Goal: Communication & Community: Answer question/provide support

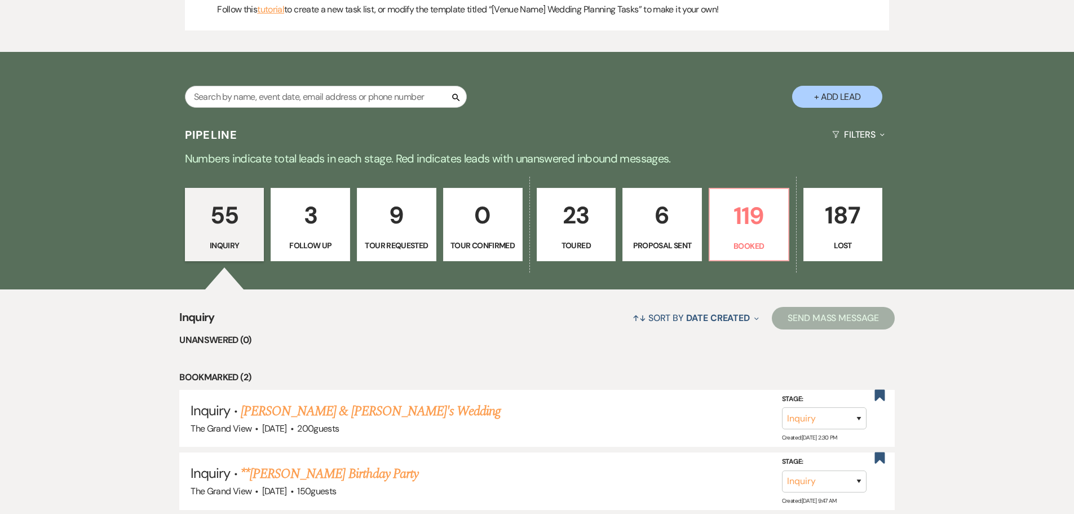
scroll to position [676, 0]
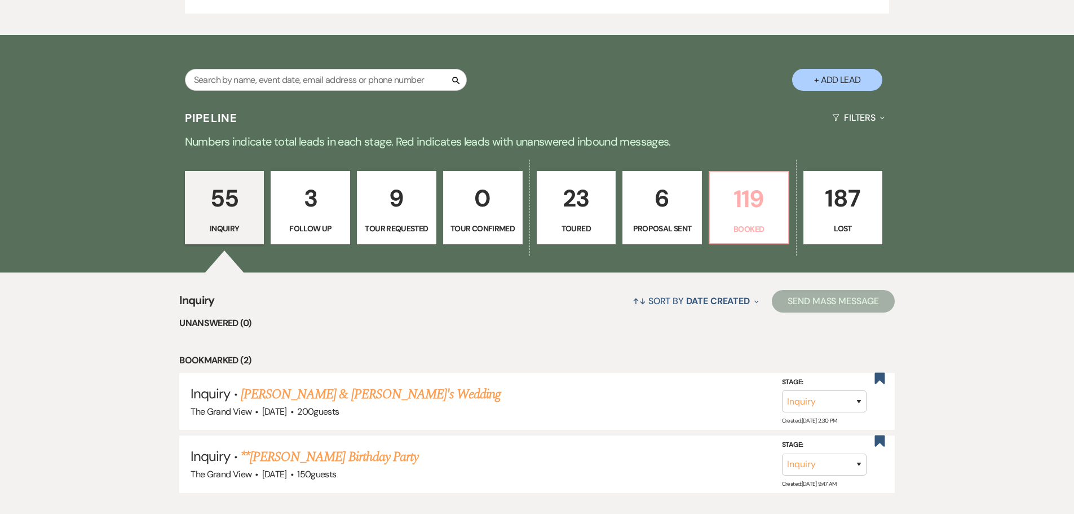
click at [727, 235] on link "119 Booked" at bounding box center [749, 207] width 81 height 73
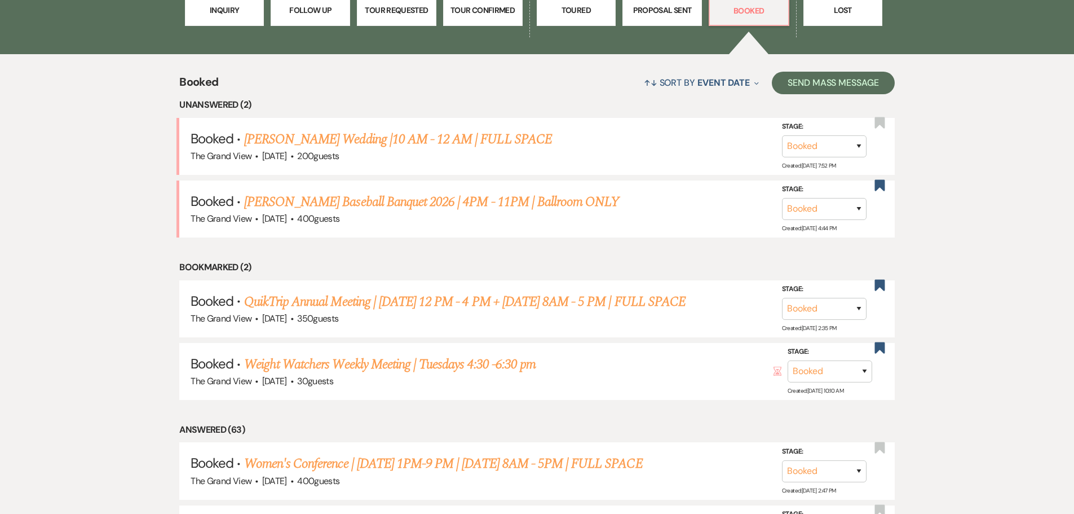
scroll to position [902, 0]
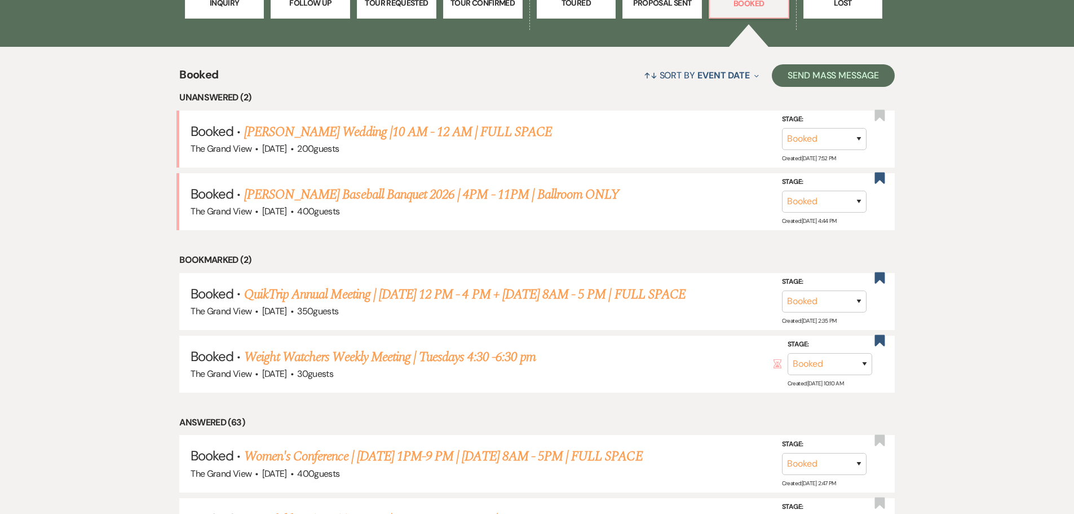
drag, startPoint x: 167, startPoint y: 260, endPoint x: 279, endPoint y: 256, distance: 111.7
click at [279, 256] on li "Bookmarked (2)" at bounding box center [536, 260] width 715 height 15
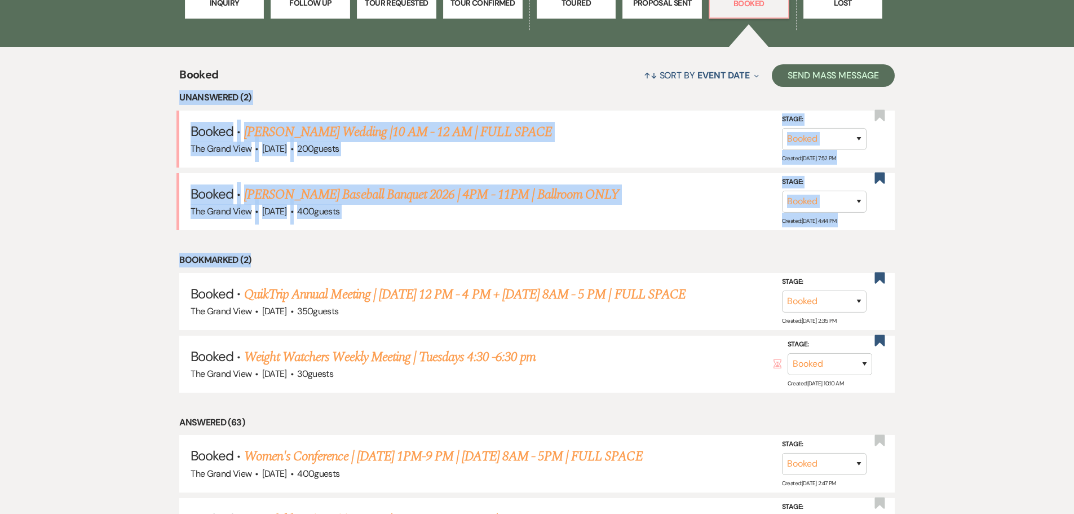
drag, startPoint x: 279, startPoint y: 256, endPoint x: 165, endPoint y: 90, distance: 201.8
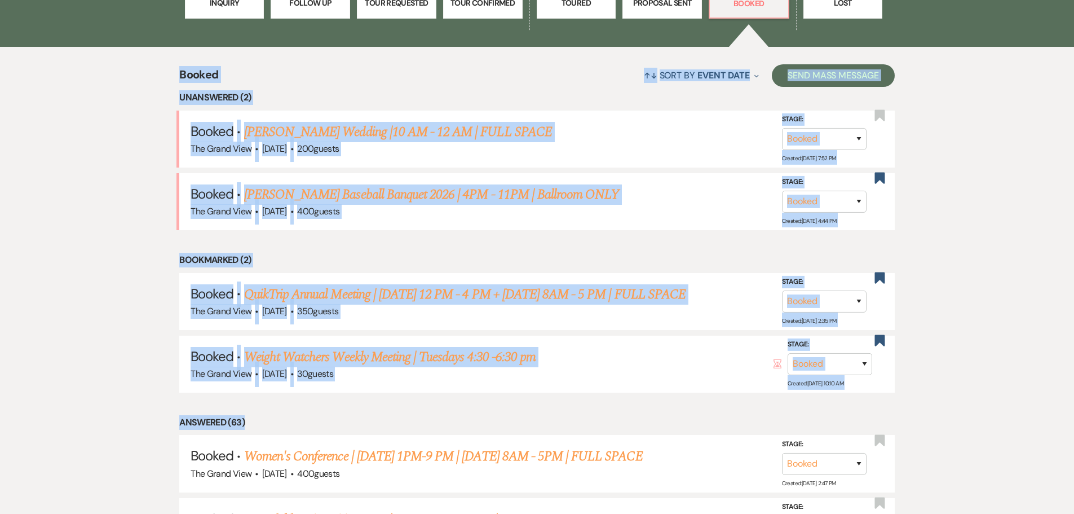
drag, startPoint x: 174, startPoint y: 71, endPoint x: 453, endPoint y: 408, distance: 437.5
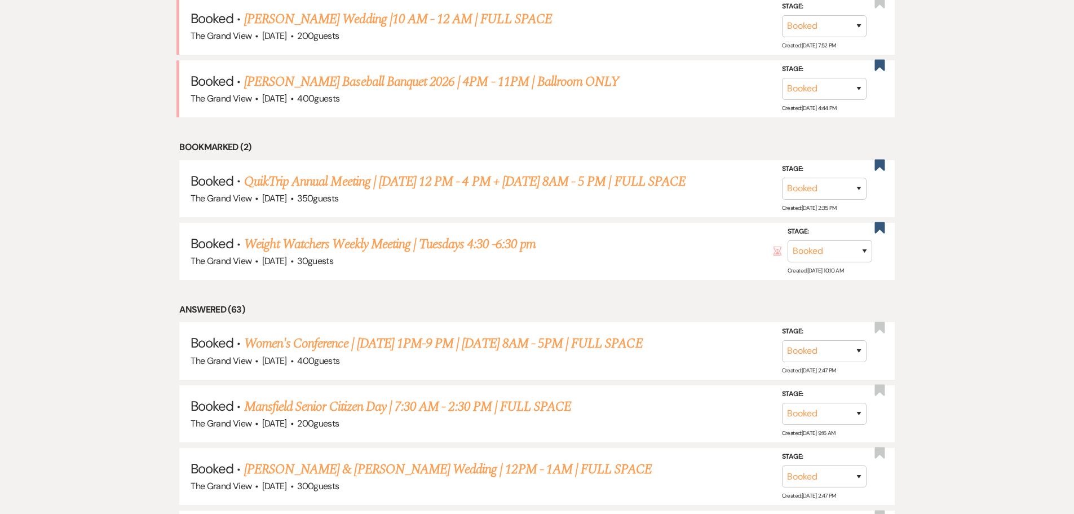
scroll to position [1127, 0]
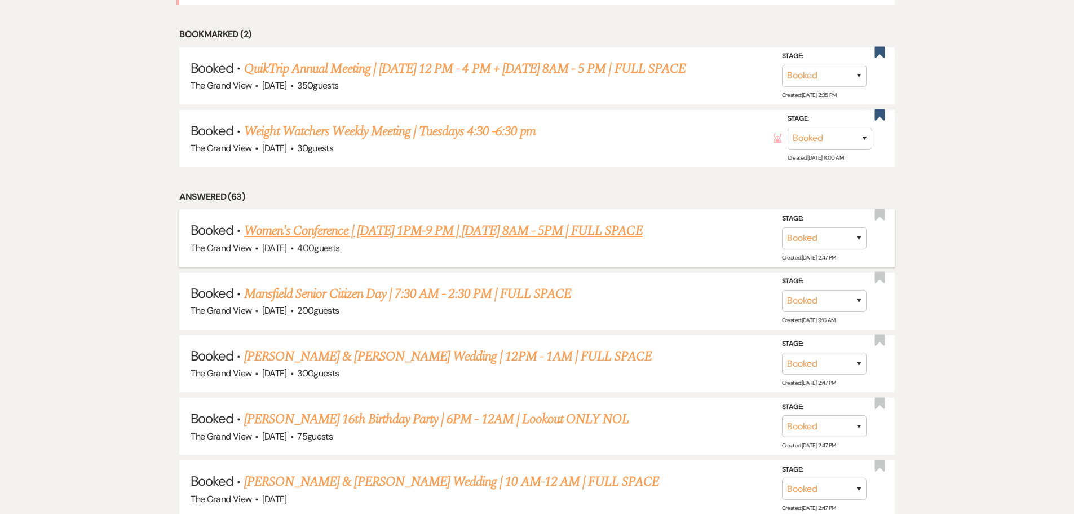
click at [271, 236] on link "Women's Conference | [DATE] 1PM-9 PM | [DATE] 8AM - 5PM | FULL SPACE" at bounding box center [443, 230] width 399 height 20
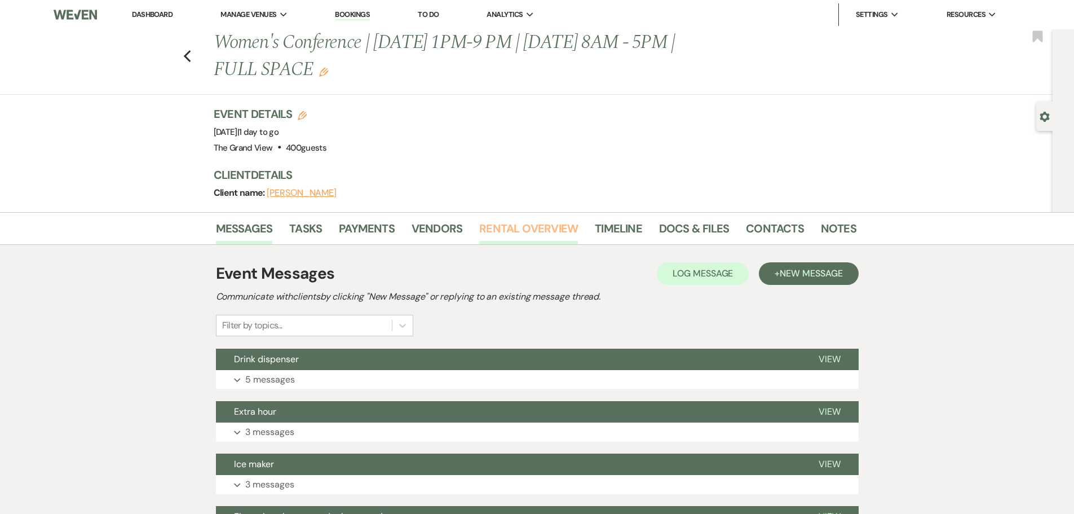
click at [551, 227] on link "Rental Overview" at bounding box center [528, 231] width 99 height 25
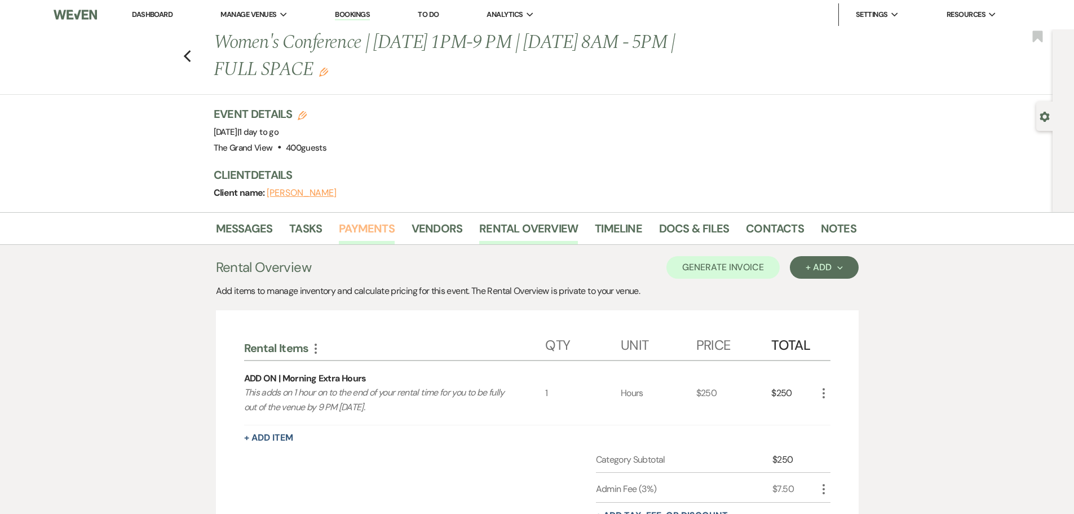
click at [348, 231] on link "Payments" at bounding box center [367, 231] width 56 height 25
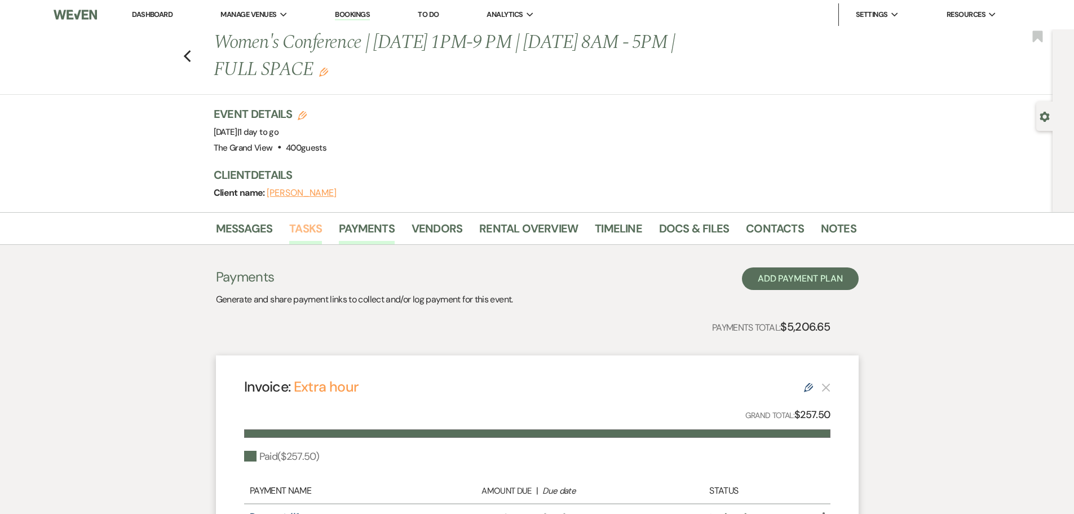
click at [308, 229] on link "Tasks" at bounding box center [305, 231] width 33 height 25
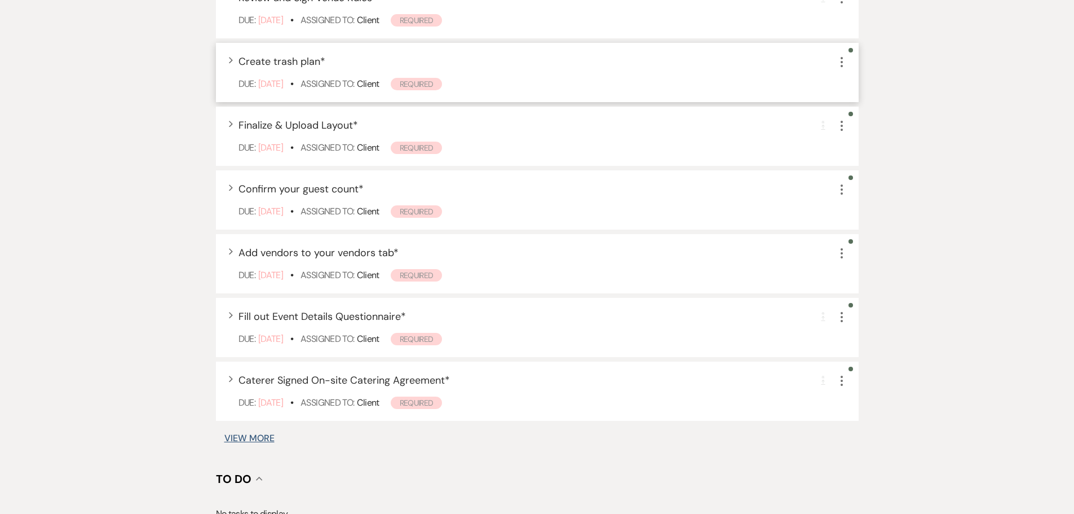
scroll to position [676, 0]
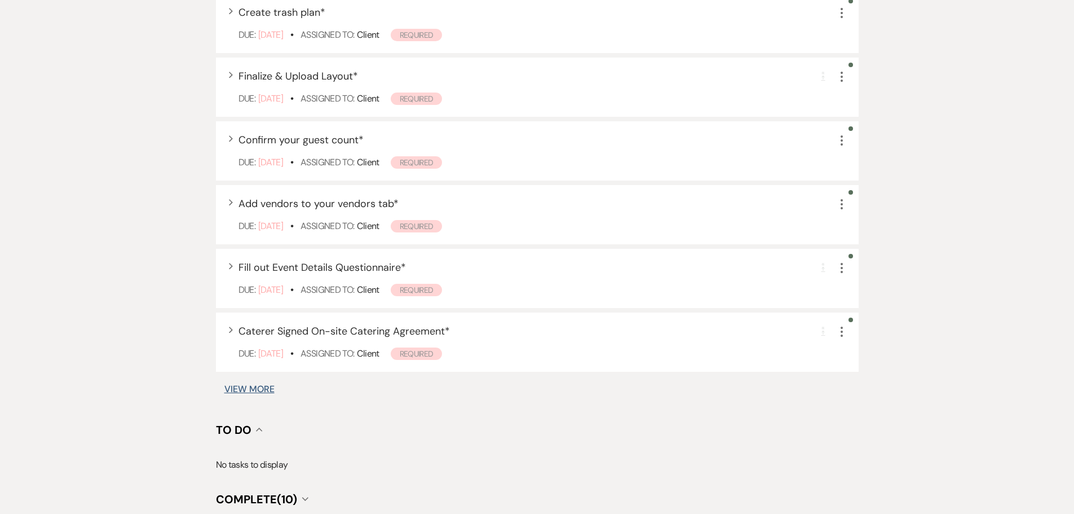
click at [262, 389] on button "View More" at bounding box center [249, 388] width 50 height 9
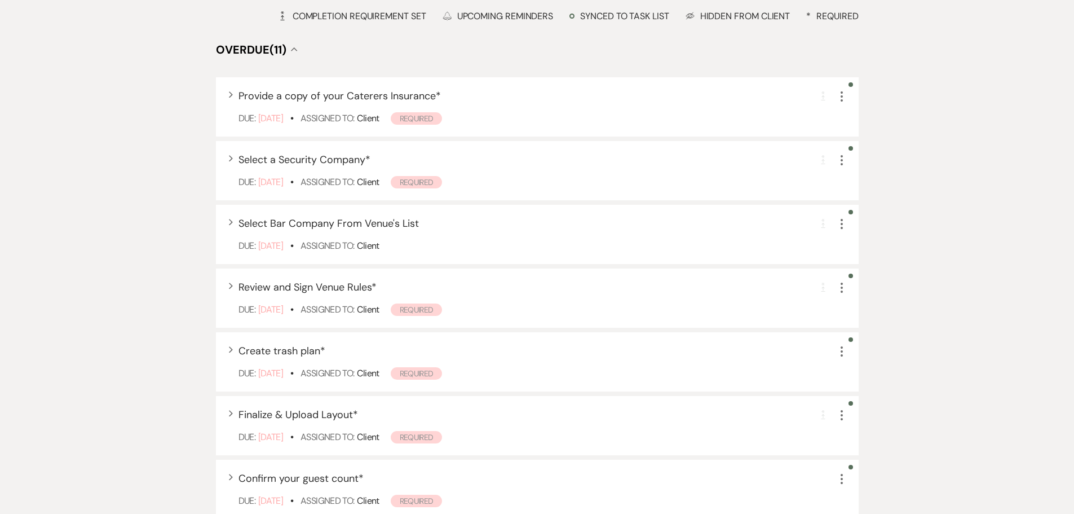
scroll to position [337, 0]
click at [315, 104] on span "Provide a copy of your Caterers Insurance *" at bounding box center [339, 98] width 202 height 14
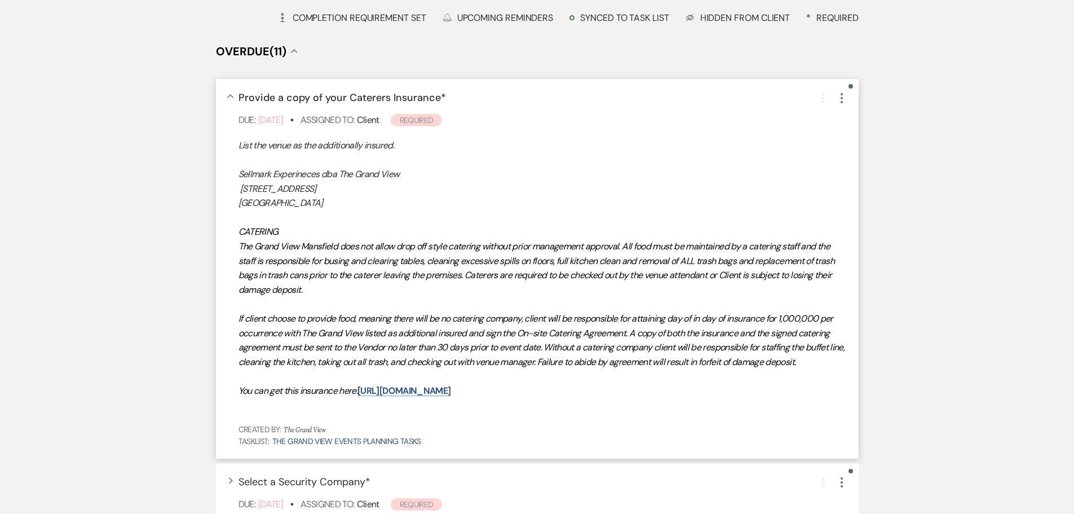
drag, startPoint x: 583, startPoint y: 396, endPoint x: 238, endPoint y: 395, distance: 345.5
click at [238, 395] on p "You can get this insurance here: [URL][DOMAIN_NAME]" at bounding box center [542, 390] width 609 height 15
copy p "You can get this insurance here: [URL][DOMAIN_NAME]"
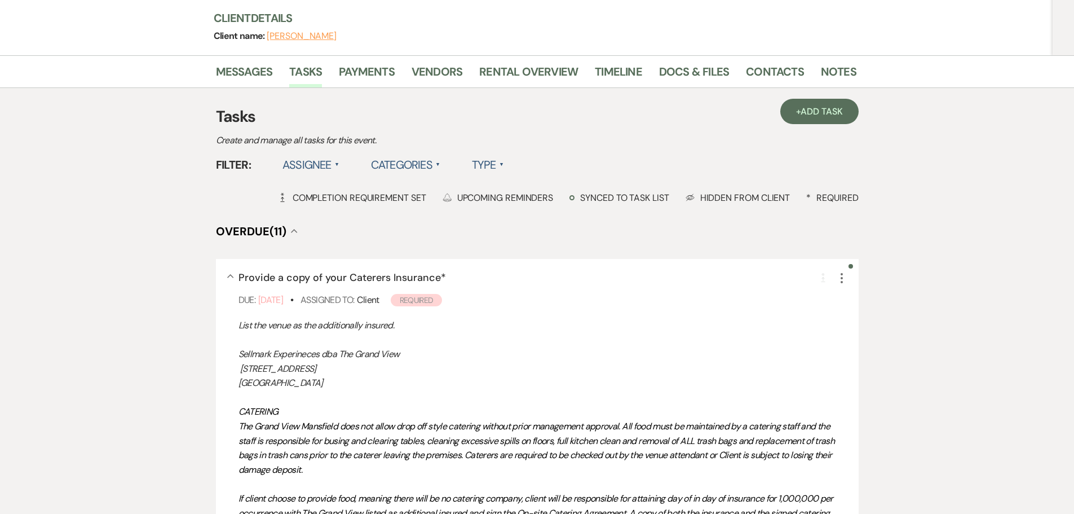
scroll to position [111, 0]
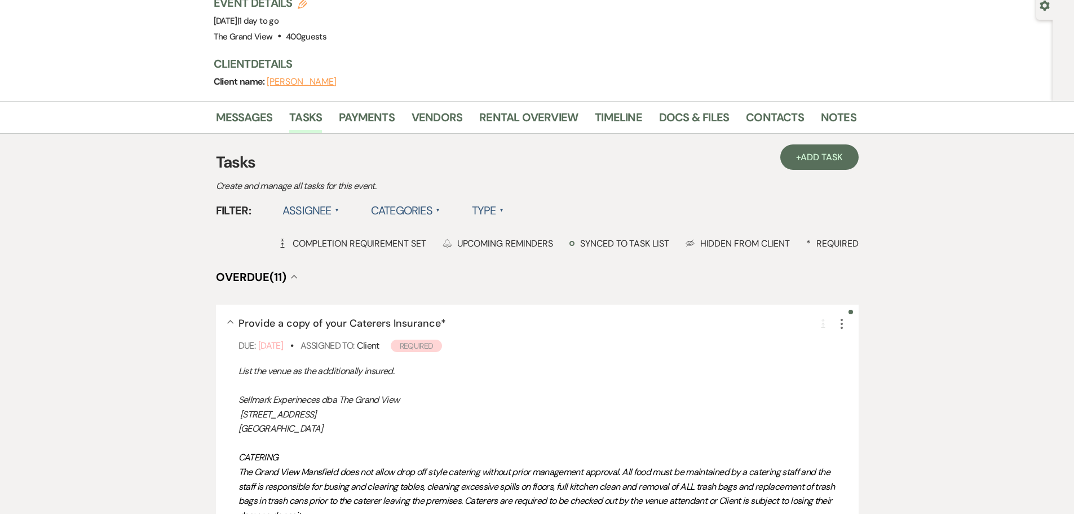
click at [251, 107] on li "Messages" at bounding box center [253, 119] width 74 height 27
click at [250, 110] on link "Messages" at bounding box center [244, 120] width 57 height 25
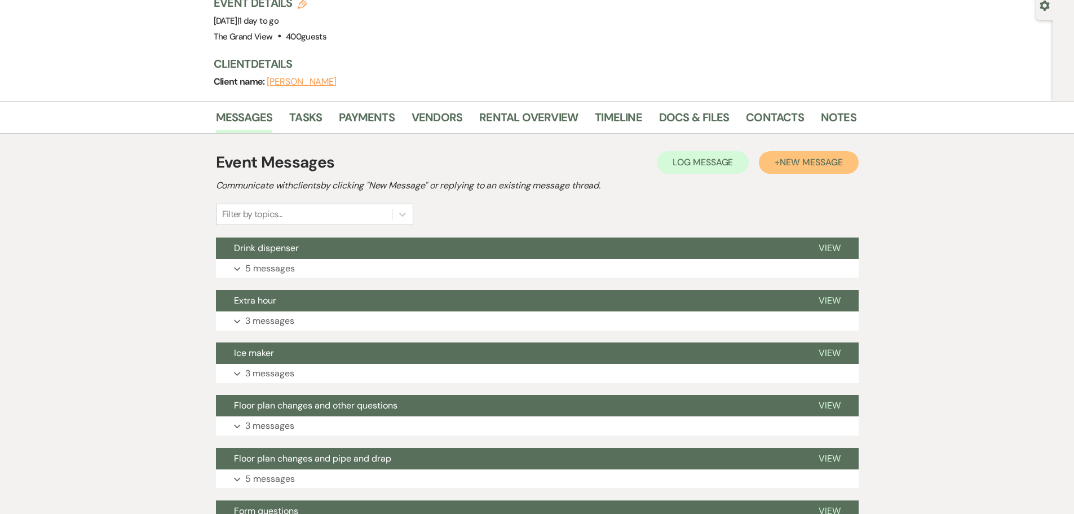
click at [798, 169] on button "+ New Message" at bounding box center [808, 162] width 99 height 23
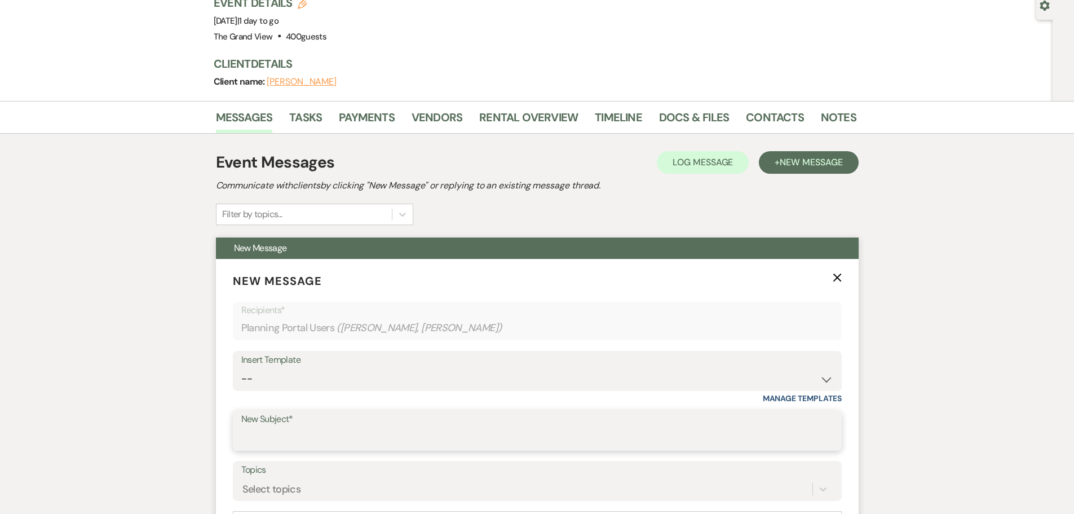
click at [329, 446] on input "New Subject*" at bounding box center [537, 438] width 592 height 22
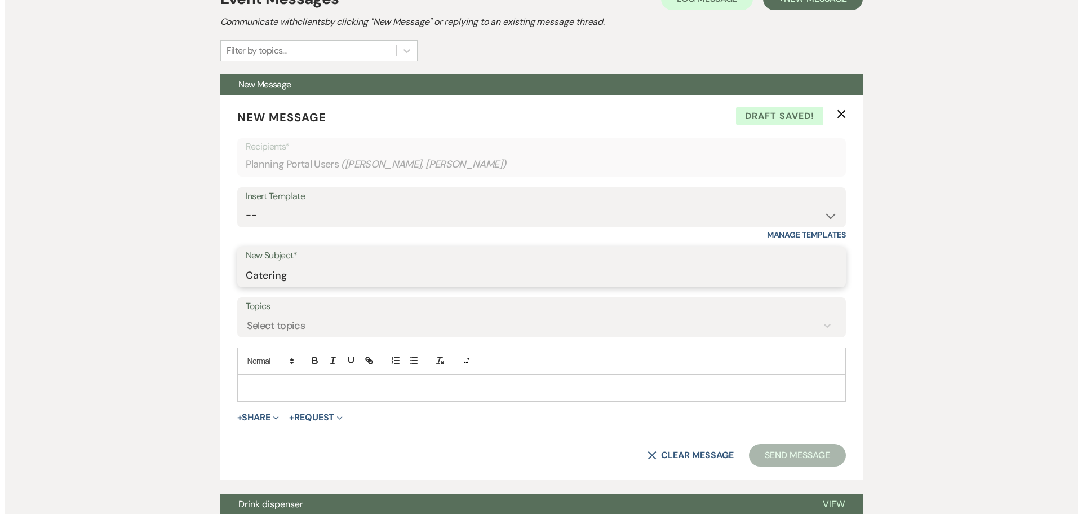
scroll to position [280, 0]
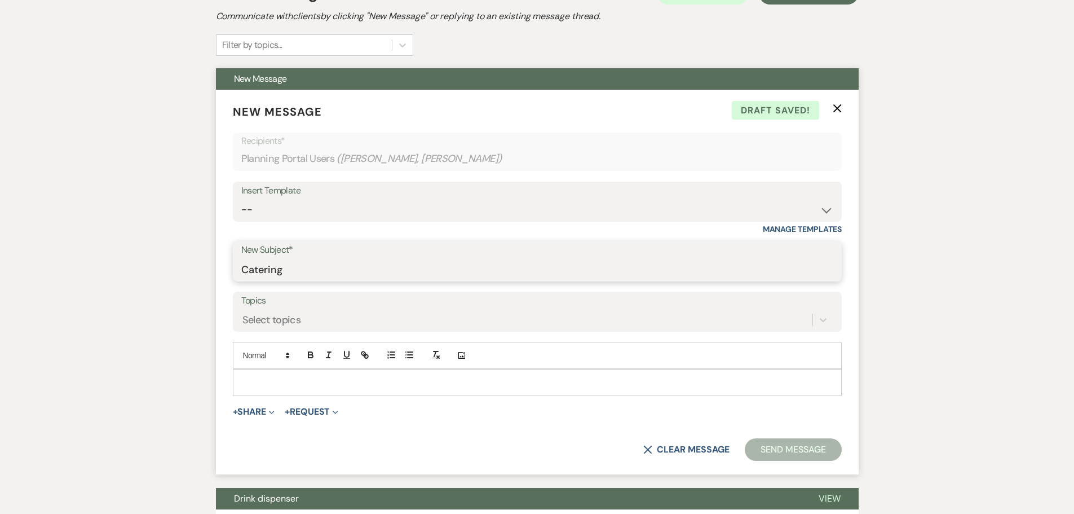
type input "Catering"
click at [308, 379] on p at bounding box center [537, 382] width 591 height 12
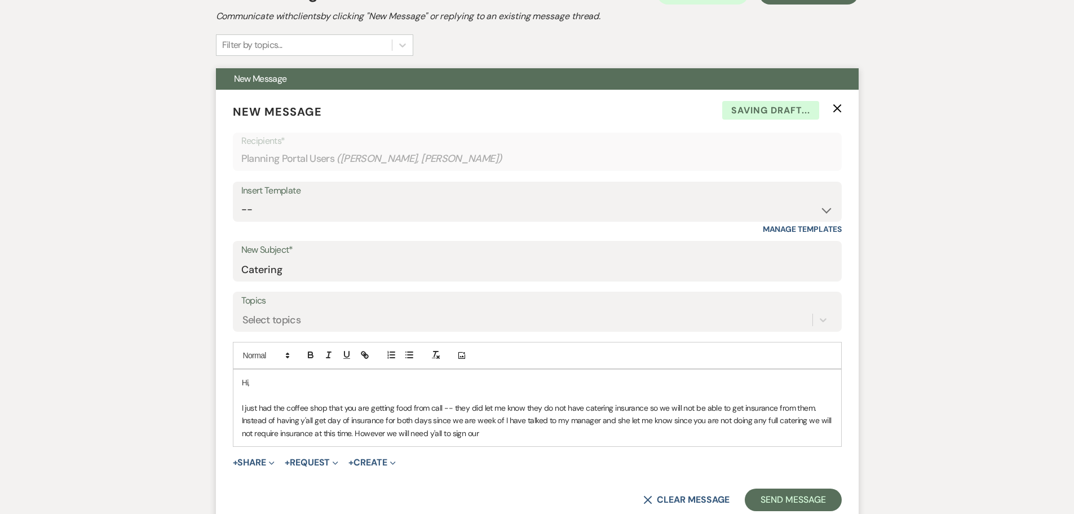
click at [435, 428] on p "I just had the coffee shop that you are getting food from call -- they did let …" at bounding box center [537, 420] width 591 height 38
click at [525, 431] on p "I just had the coffee shop that you are getting food from call -- they did let …" at bounding box center [537, 420] width 591 height 38
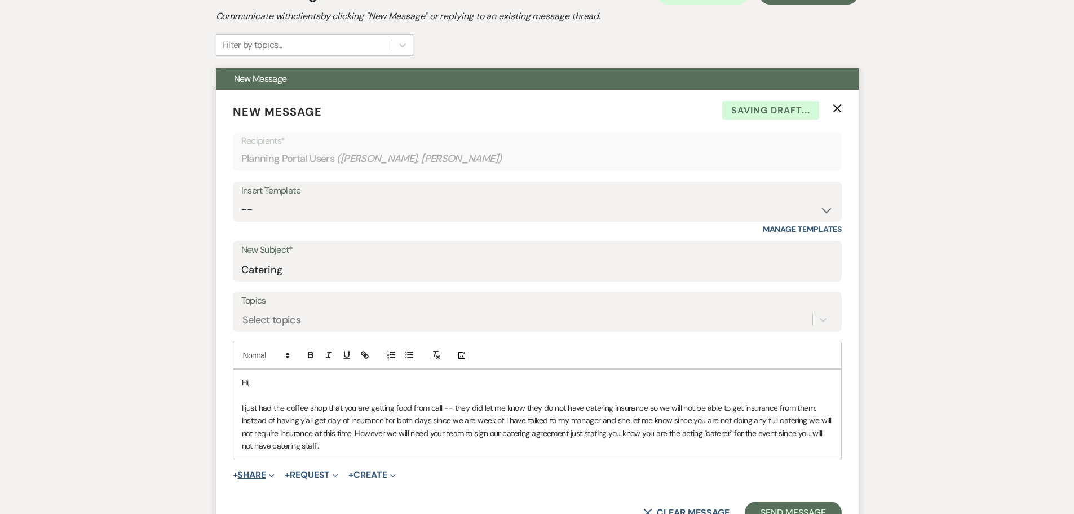
click at [255, 475] on button "+ Share Expand" at bounding box center [254, 474] width 42 height 9
click at [278, 491] on span "Doc Upload Documents" at bounding box center [278, 497] width 64 height 12
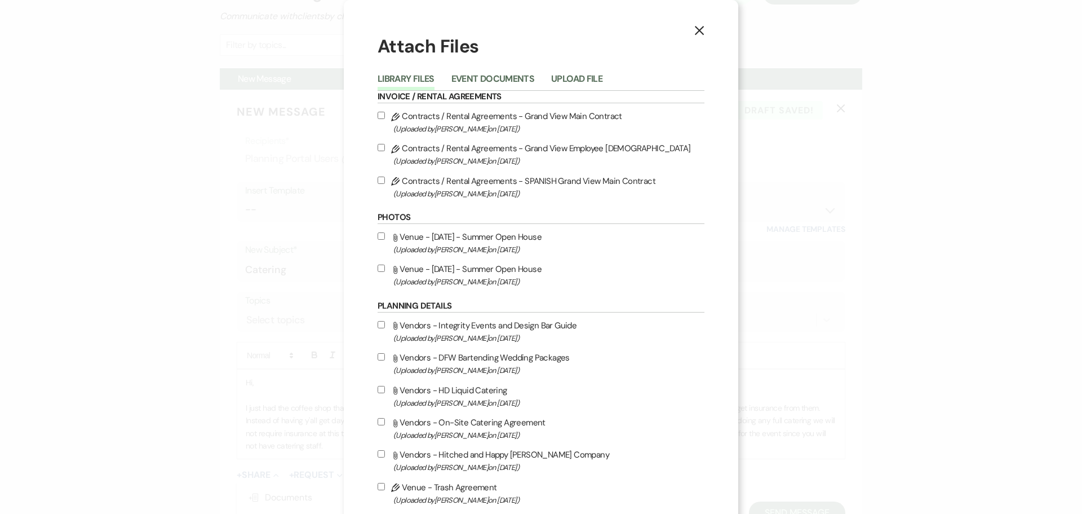
click at [480, 413] on div "Attach File Vendors - Integrity Events and Design Bar Guide (Uploaded by [PERSO…" at bounding box center [541, 412] width 327 height 188
click at [476, 423] on label "Attach File Vendors - On-Site Catering Agreement (Uploaded by [PERSON_NAME] on …" at bounding box center [541, 428] width 327 height 26
click at [385, 423] on input "Attach File Vendors - On-Site Catering Agreement (Uploaded by [PERSON_NAME] on …" at bounding box center [381, 421] width 7 height 7
checkbox input "true"
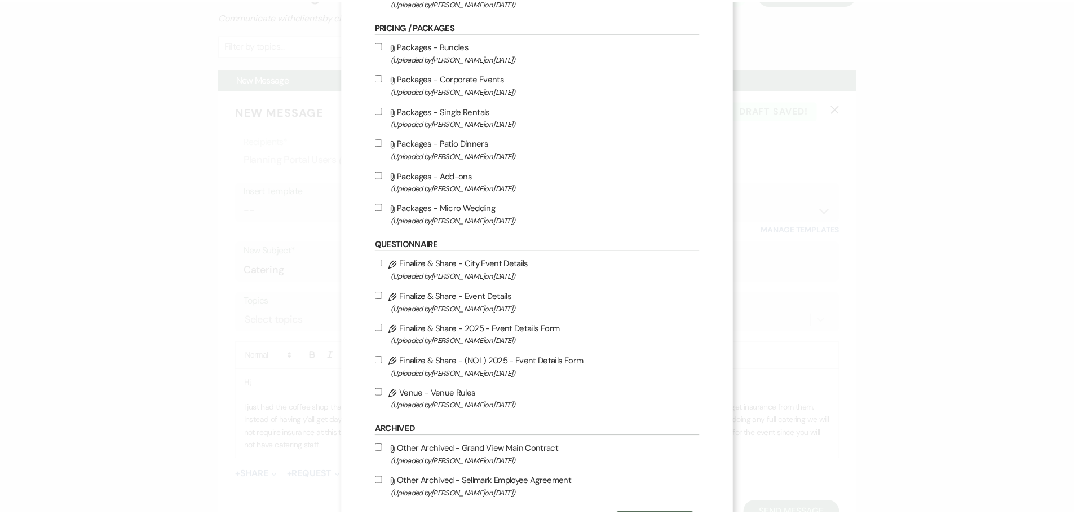
scroll to position [552, 0]
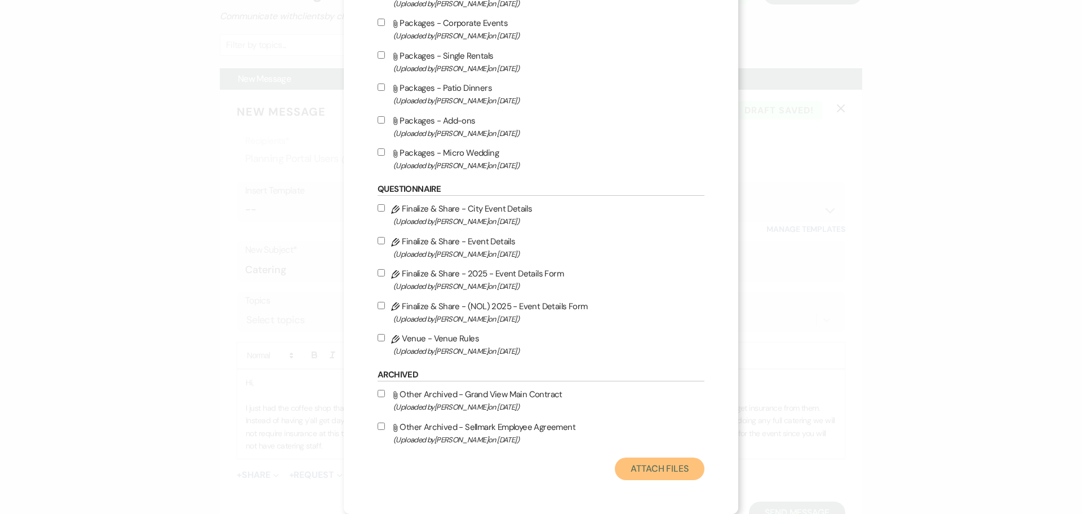
click at [654, 470] on button "Attach Files" at bounding box center [660, 468] width 90 height 23
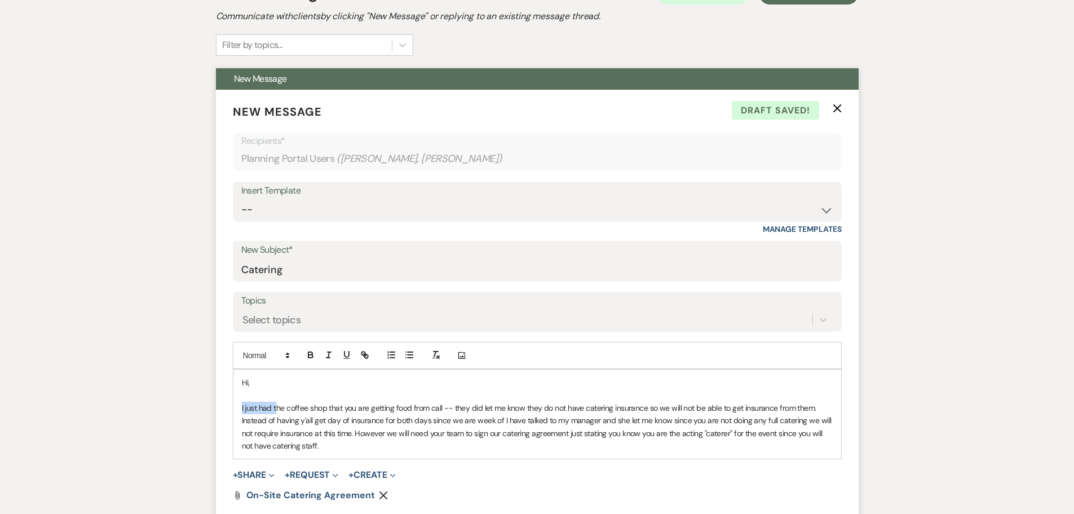
drag, startPoint x: 236, startPoint y: 407, endPoint x: 295, endPoint y: 401, distance: 59.5
click at [276, 408] on div "Hi, I just had the coffee shop that you are getting food from call -- they did …" at bounding box center [537, 413] width 608 height 89
click at [412, 408] on p "The coffee shop that you are getting food from call -- they did let me know the…" at bounding box center [537, 426] width 591 height 51
drag, startPoint x: 631, startPoint y: 420, endPoint x: 767, endPoint y: 424, distance: 135.3
click at [767, 424] on p "The coffee shop that you are getting food from called -- they did let me know t…" at bounding box center [537, 426] width 591 height 51
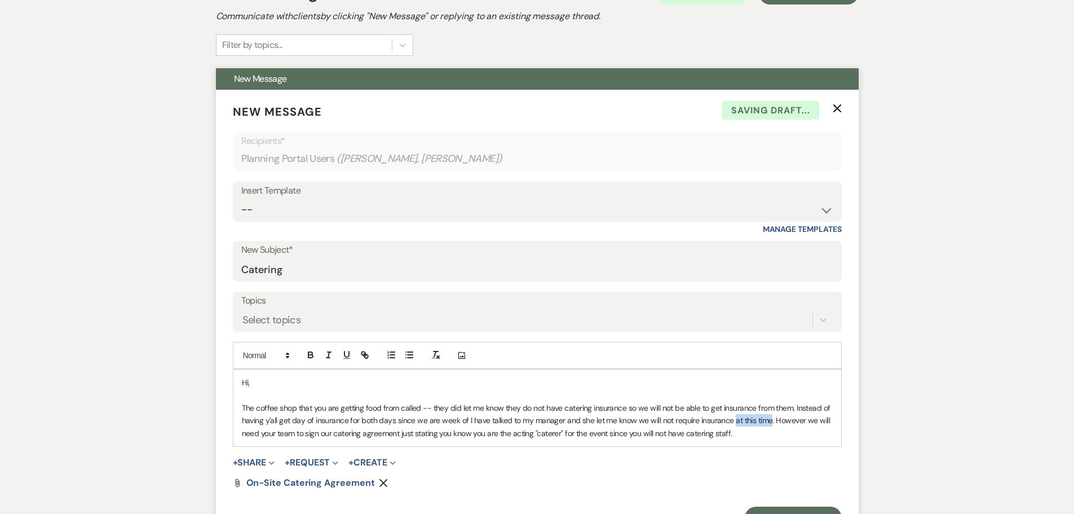
drag, startPoint x: 730, startPoint y: 422, endPoint x: 766, endPoint y: 419, distance: 36.2
click at [766, 419] on p "The coffee shop that you are getting food from called -- they did let me know t…" at bounding box center [537, 420] width 591 height 38
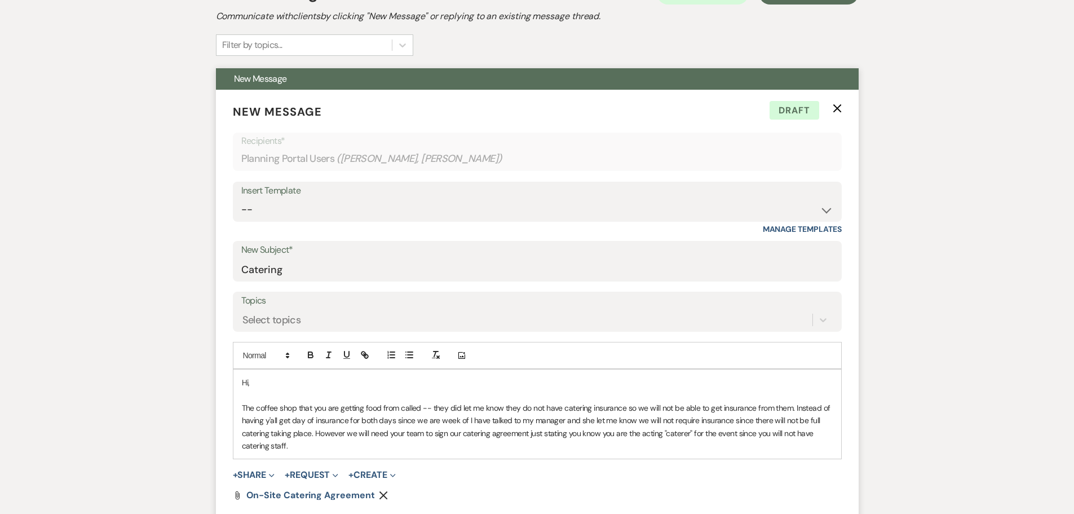
click at [285, 446] on p "The coffee shop that you are getting food from called -- they did let me know t…" at bounding box center [537, 426] width 591 height 51
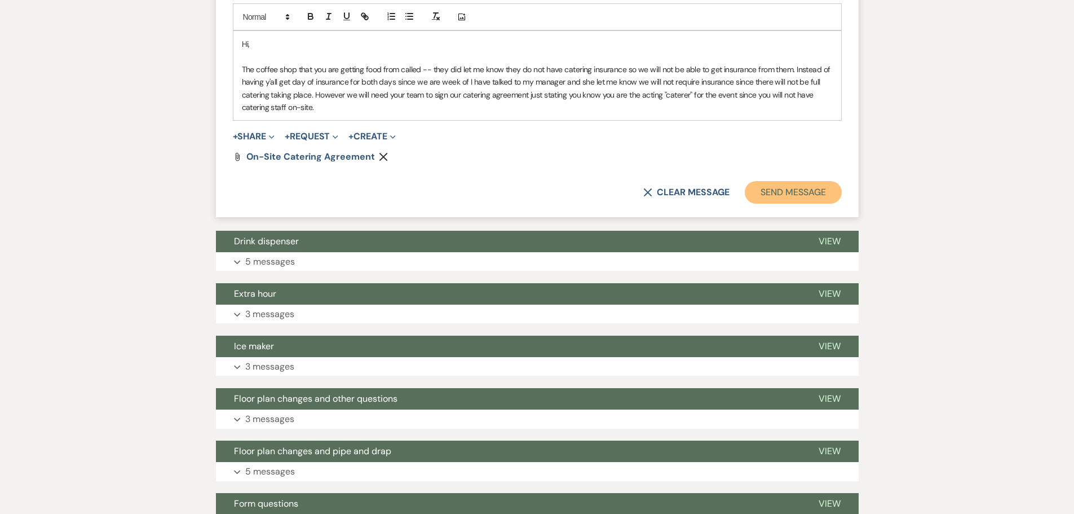
click at [799, 185] on button "Send Message" at bounding box center [793, 192] width 96 height 23
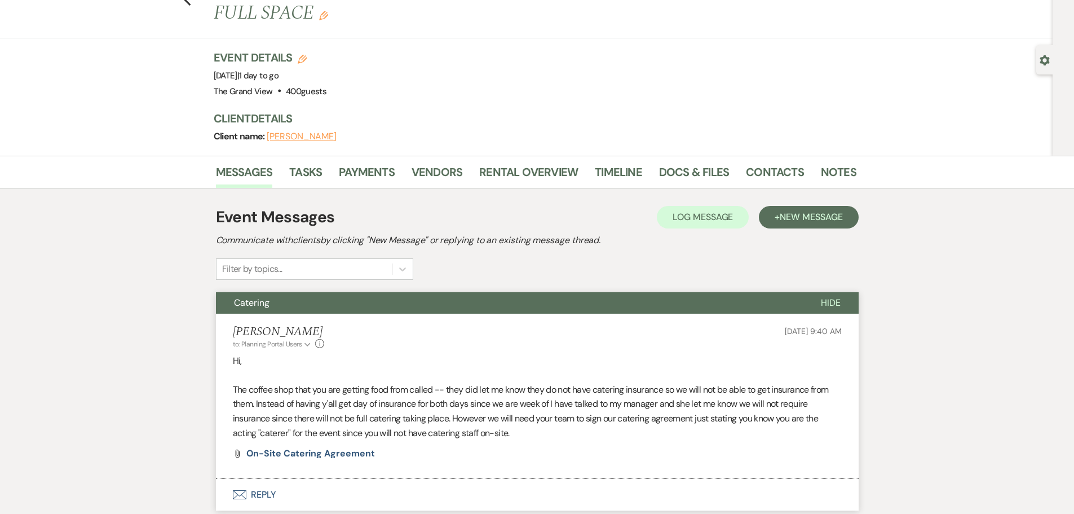
scroll to position [0, 0]
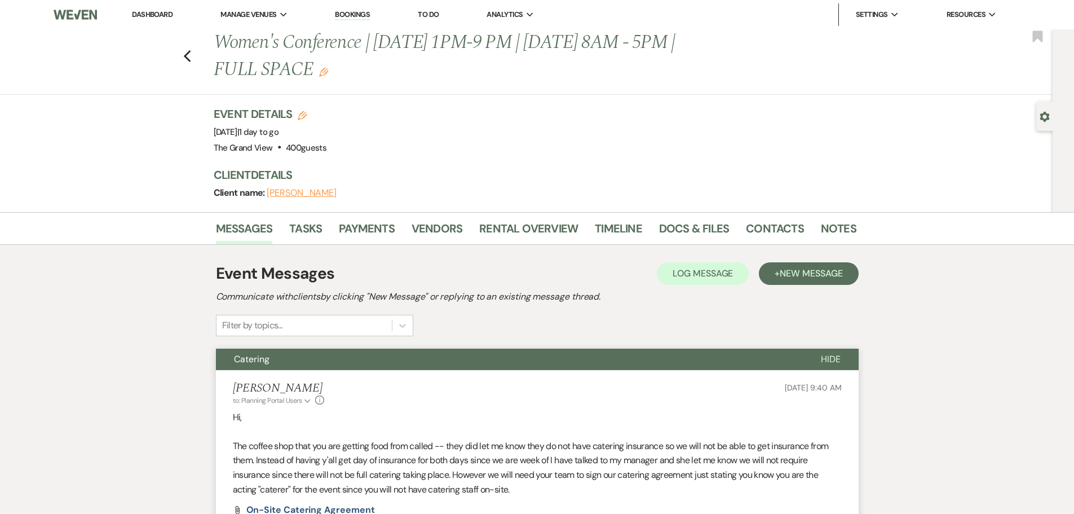
click at [147, 2] on nav "Dashboard Manage Venues Expand The Grand View Sellmark Ranch Bookings To Do Ana…" at bounding box center [537, 14] width 1074 height 29
click at [149, 15] on link "Dashboard" at bounding box center [152, 15] width 41 height 10
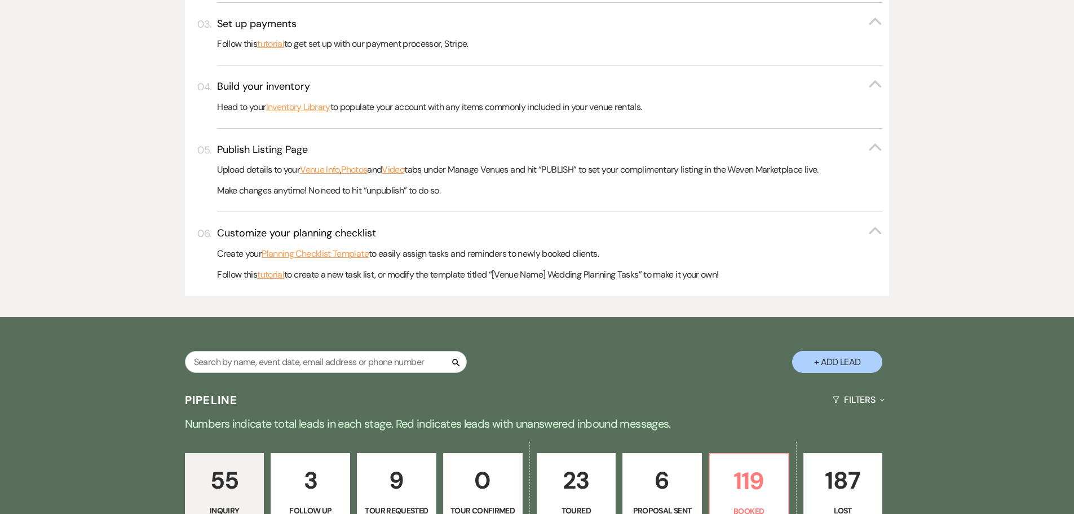
scroll to position [733, 0]
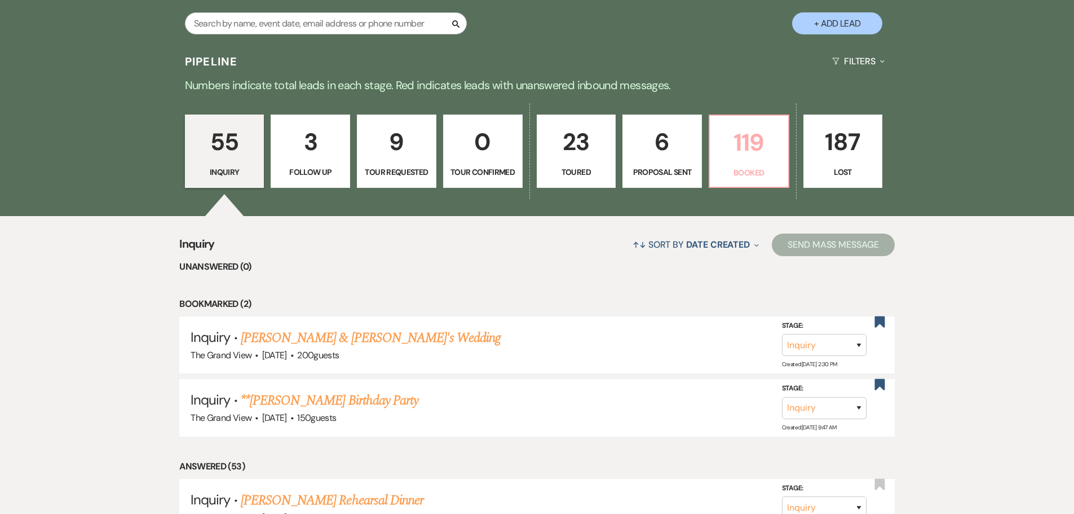
click at [767, 158] on p "119" at bounding box center [748, 142] width 65 height 38
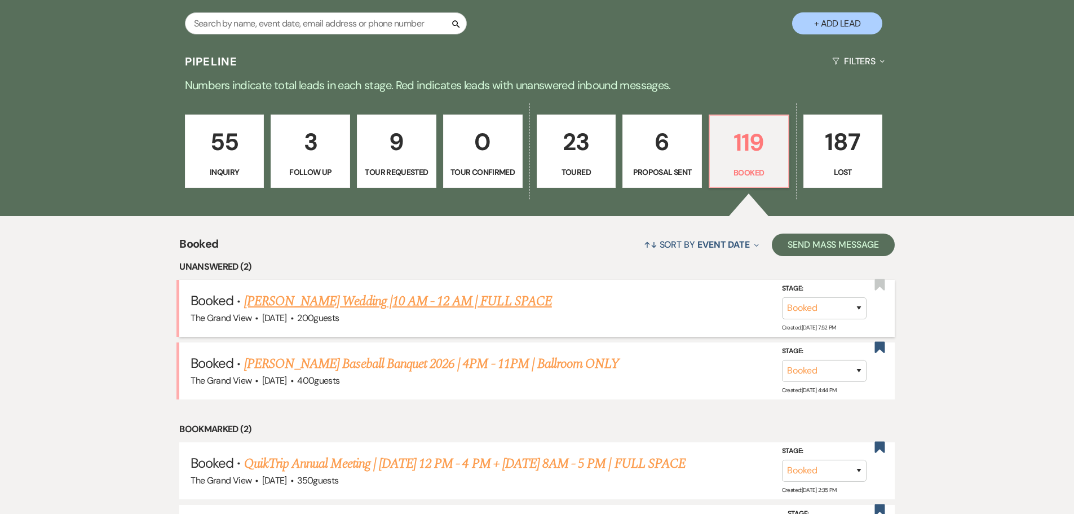
click at [339, 299] on link "[PERSON_NAME] Wedding |10 AM - 12 AM | FULL SPACE" at bounding box center [398, 301] width 308 height 20
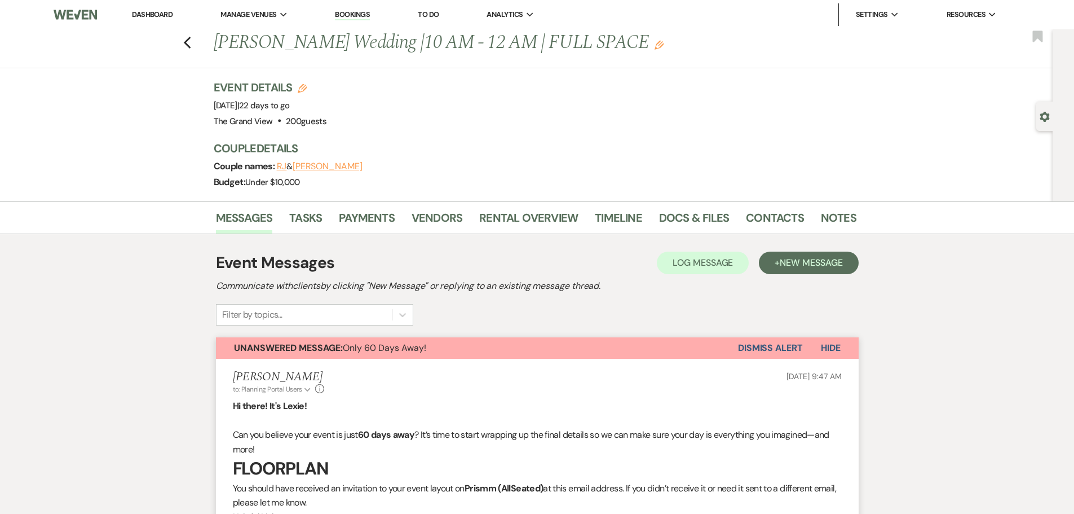
click at [198, 39] on div "Previous [PERSON_NAME] Wedding |10 AM - 12 AM | FULL SPACE Edit Bookmark" at bounding box center [523, 48] width 1058 height 39
click at [192, 41] on icon "Previous" at bounding box center [187, 43] width 8 height 14
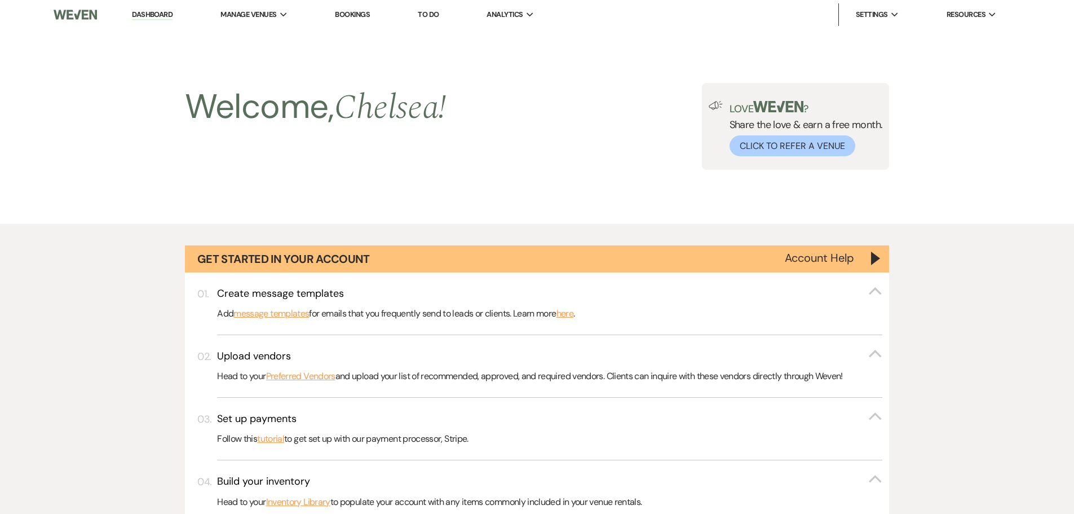
scroll to position [733, 0]
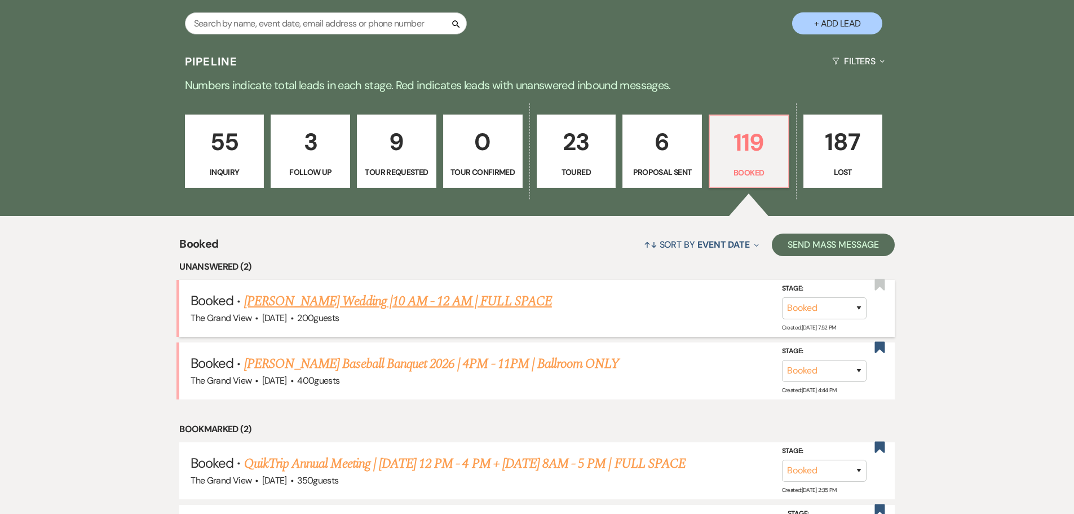
click at [355, 294] on link "[PERSON_NAME] Wedding |10 AM - 12 AM | FULL SPACE" at bounding box center [398, 301] width 308 height 20
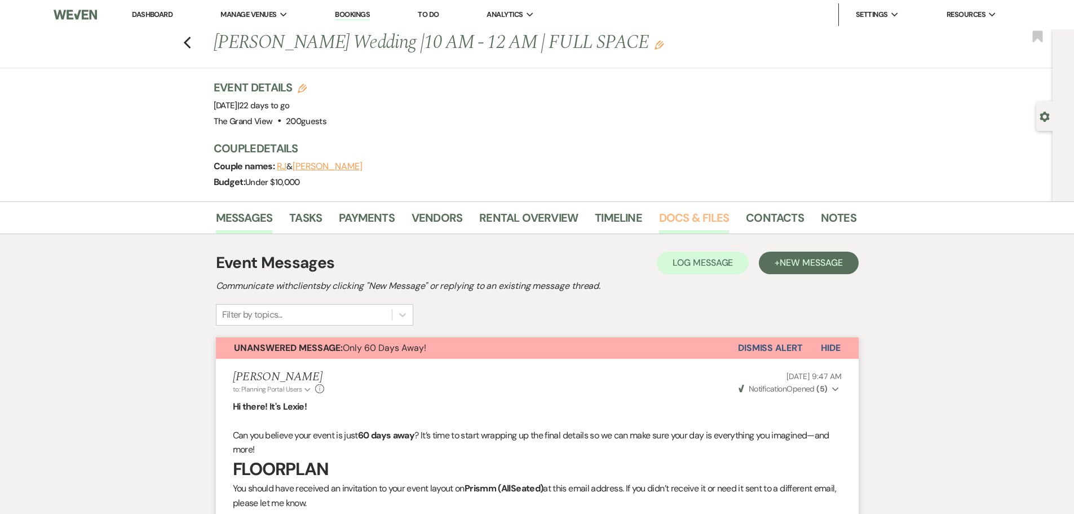
click at [693, 223] on link "Docs & Files" at bounding box center [694, 221] width 70 height 25
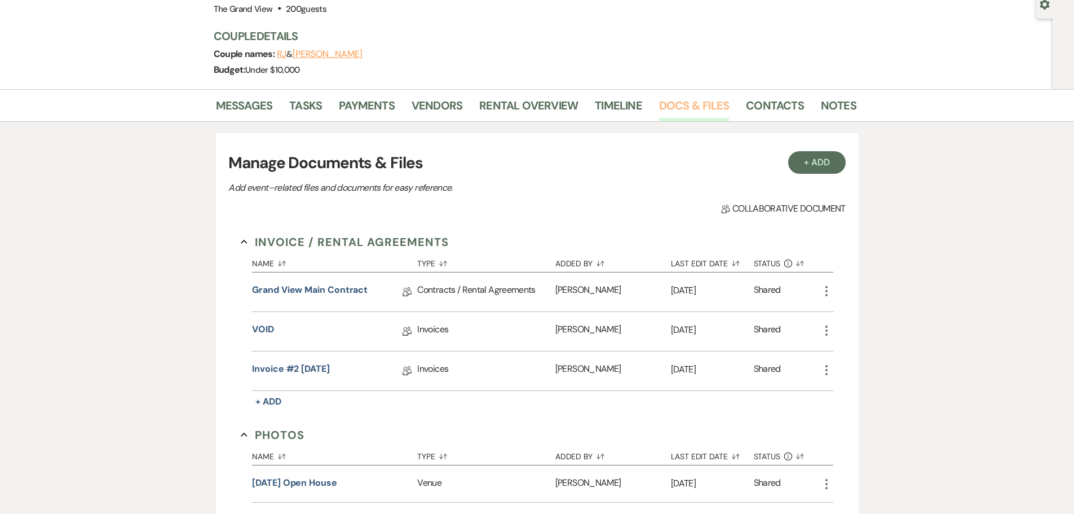
scroll to position [113, 0]
click at [364, 291] on link "Grand View Main Contract" at bounding box center [310, 290] width 116 height 17
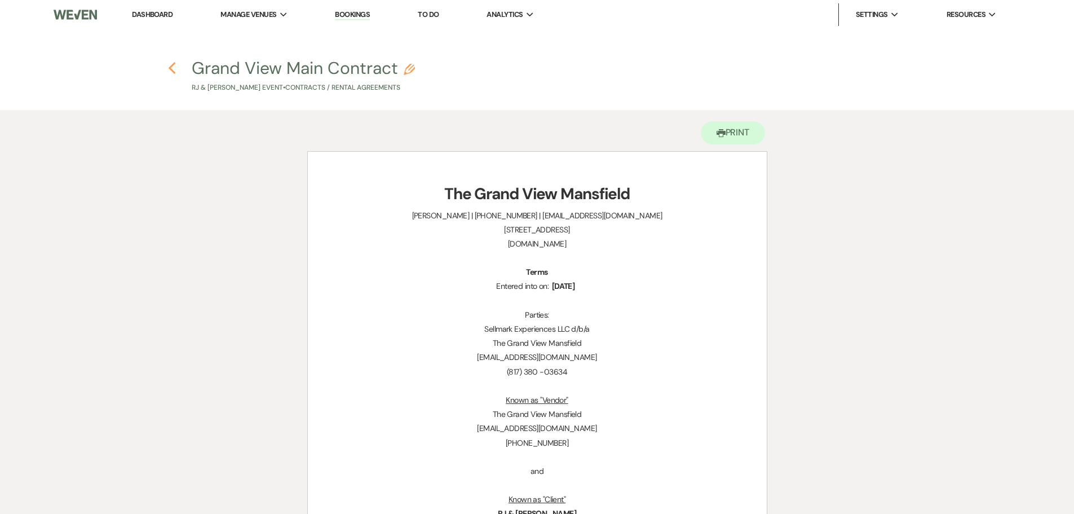
click at [169, 68] on use "button" at bounding box center [172, 68] width 7 height 12
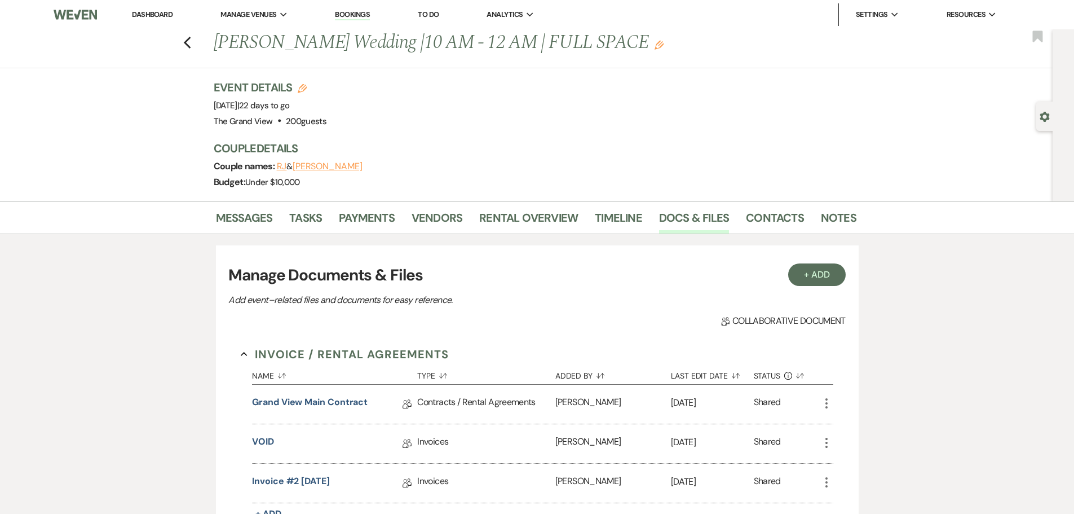
scroll to position [113, 0]
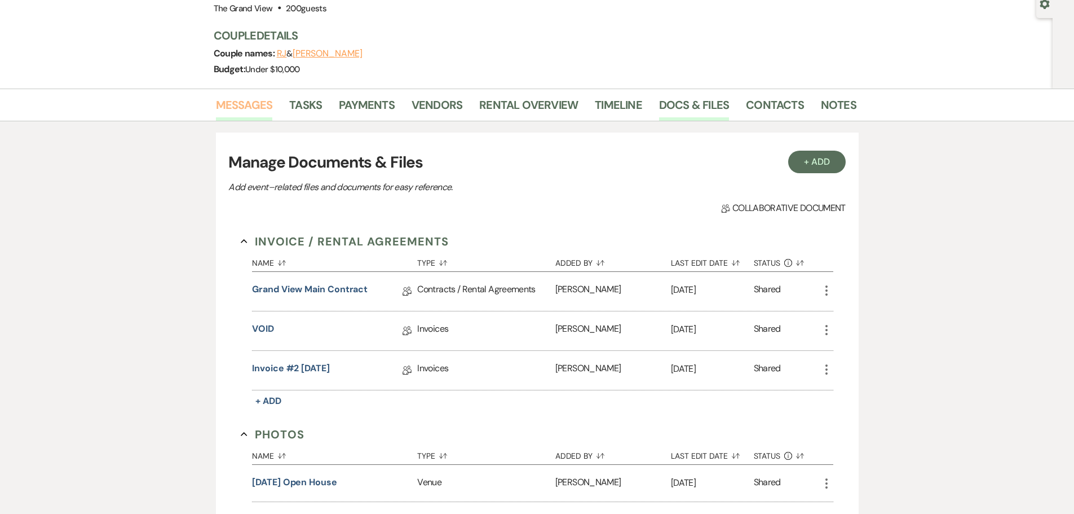
click at [240, 100] on link "Messages" at bounding box center [244, 108] width 57 height 25
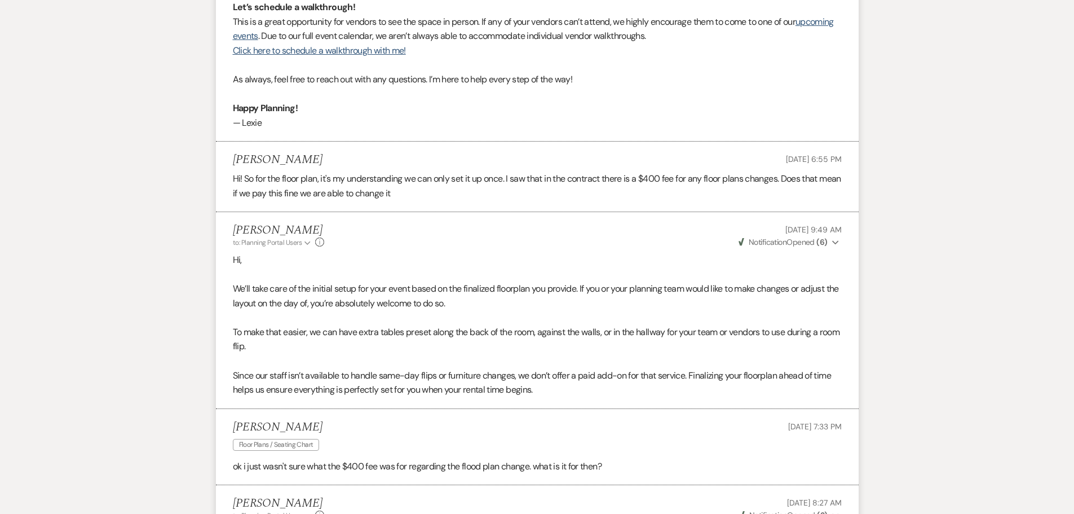
scroll to position [1240, 0]
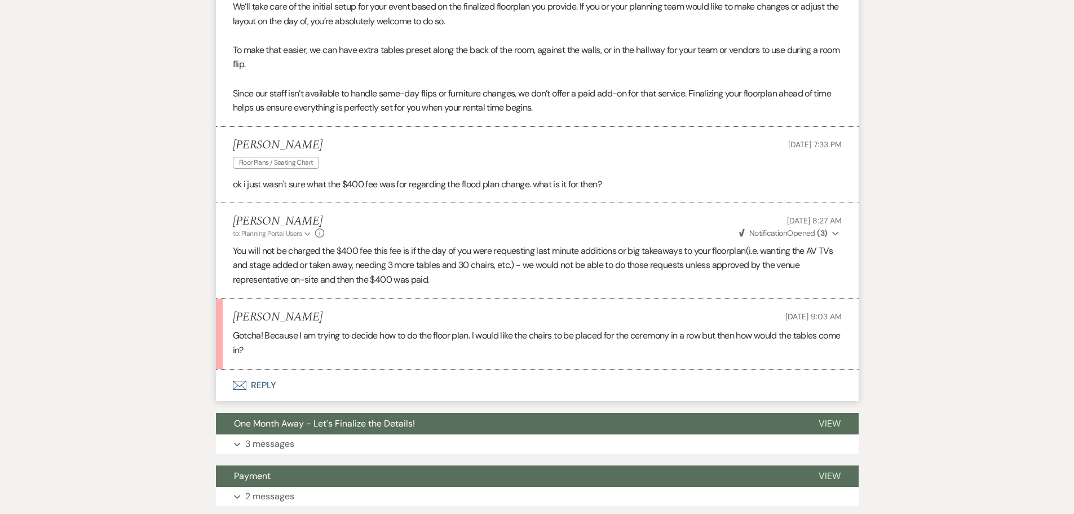
click at [268, 383] on button "Envelope Reply" at bounding box center [537, 385] width 643 height 32
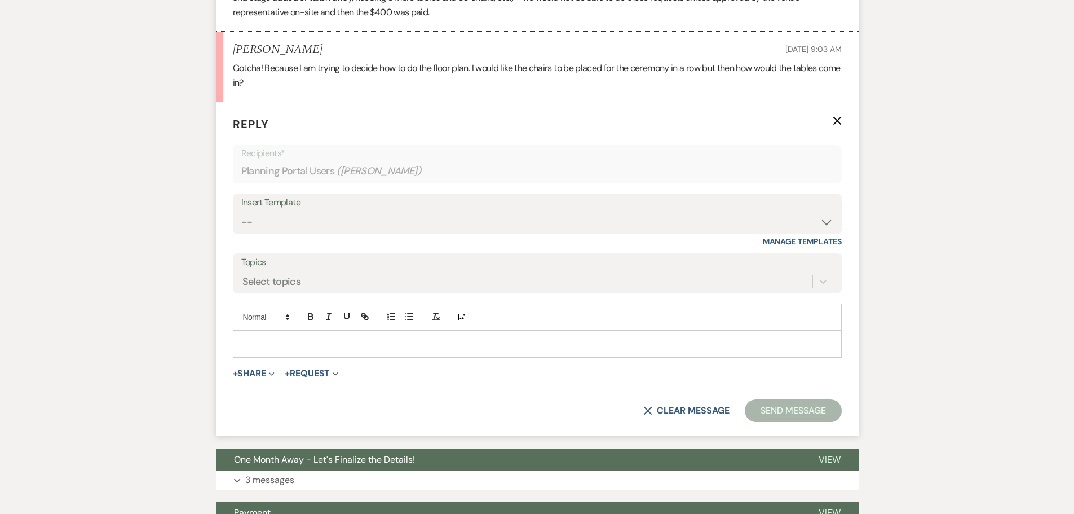
scroll to position [1520, 0]
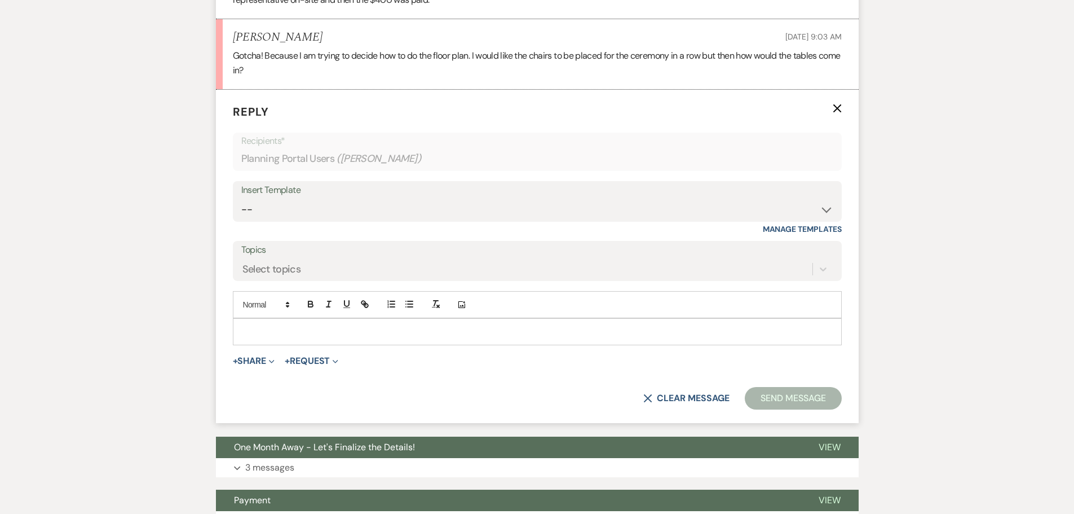
click at [267, 328] on p at bounding box center [537, 331] width 591 height 12
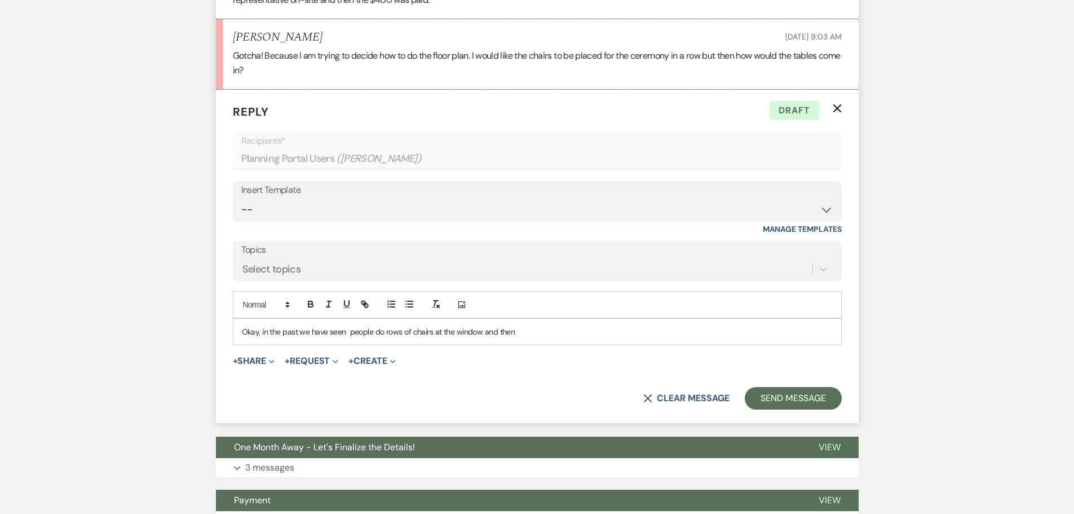
click at [520, 320] on div "Okay, in the past we have seen people do rows of chairs at the window and then" at bounding box center [537, 331] width 608 height 26
click at [348, 332] on p "Okay, in the past we have seen people do rows of chairs at the window and then" at bounding box center [537, 331] width 591 height 12
click at [524, 334] on p "Okay, in the past we have seen people do rows of chairs at the window and then" at bounding box center [537, 331] width 591 height 12
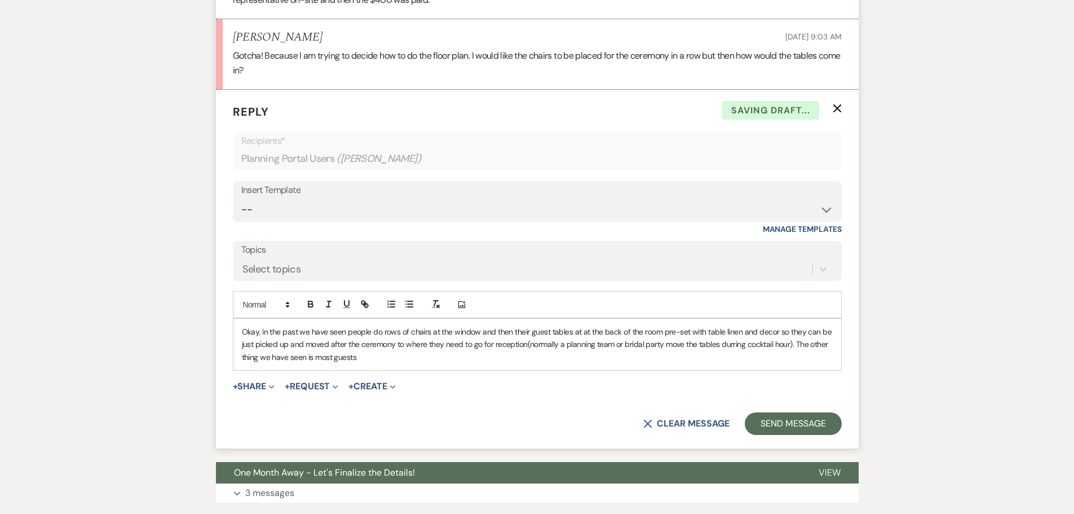
click at [729, 348] on p "Okay, in the past we have seen people do rows of chairs at the window and then …" at bounding box center [537, 344] width 591 height 38
click at [384, 347] on p "Okay, in the past we have seen people do rows of chairs at the window and then …" at bounding box center [537, 344] width 591 height 38
click at [385, 357] on p "Okay, in the past we have seen people do rows of chairs at the window and then …" at bounding box center [537, 344] width 591 height 38
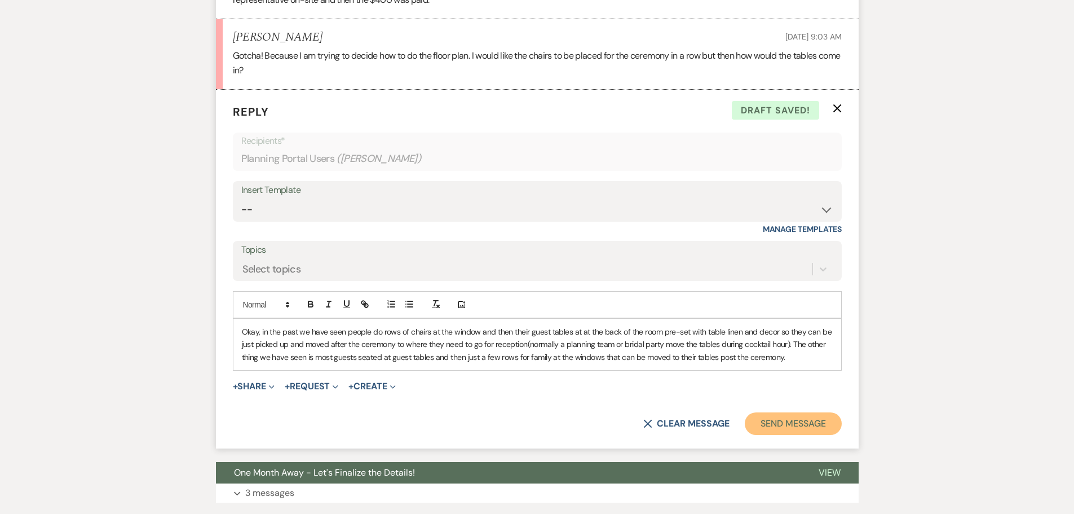
click at [798, 414] on button "Send Message" at bounding box center [793, 423] width 96 height 23
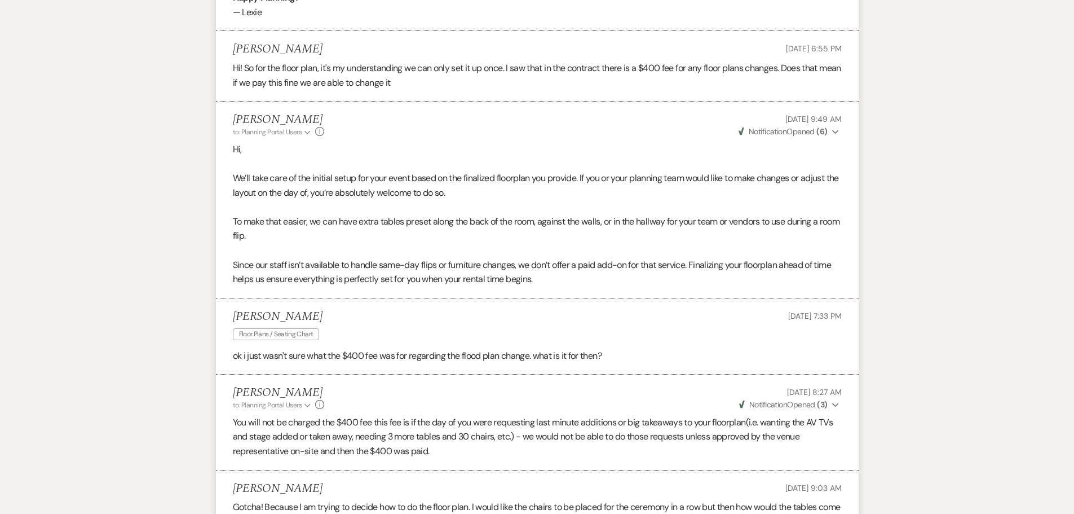
scroll to position [1071, 0]
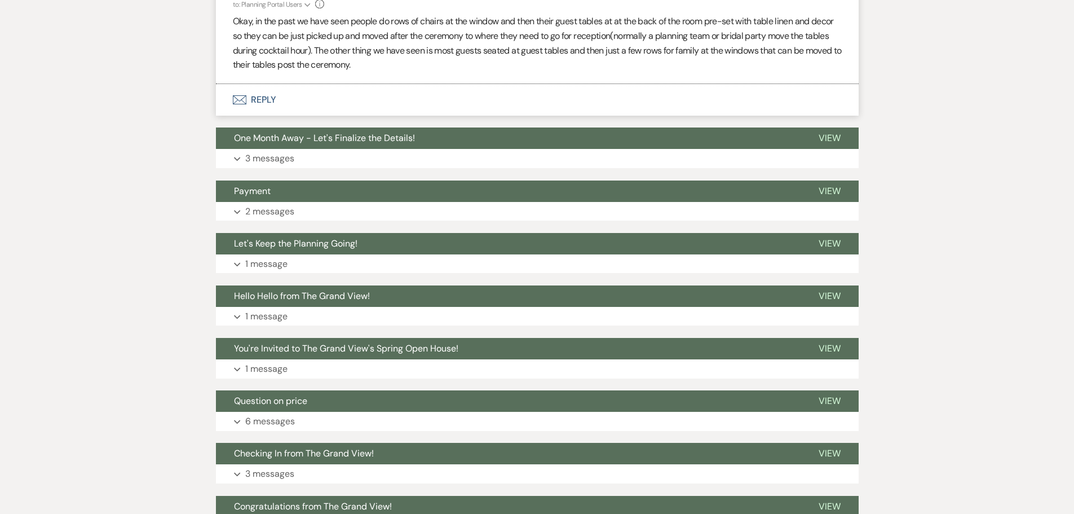
click at [264, 89] on button "Envelope Reply" at bounding box center [537, 100] width 643 height 32
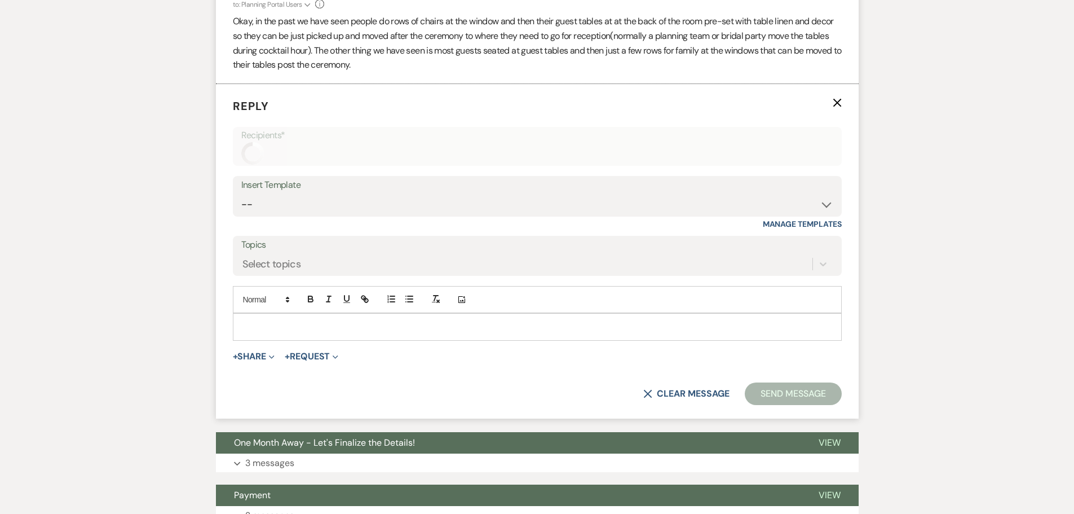
scroll to position [1629, 0]
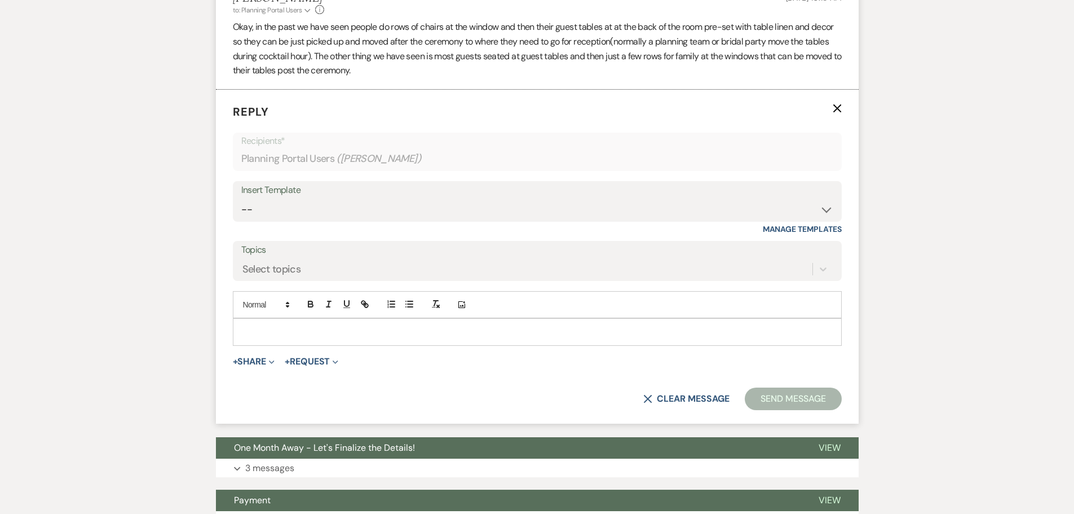
click at [289, 330] on p at bounding box center [537, 331] width 591 height 12
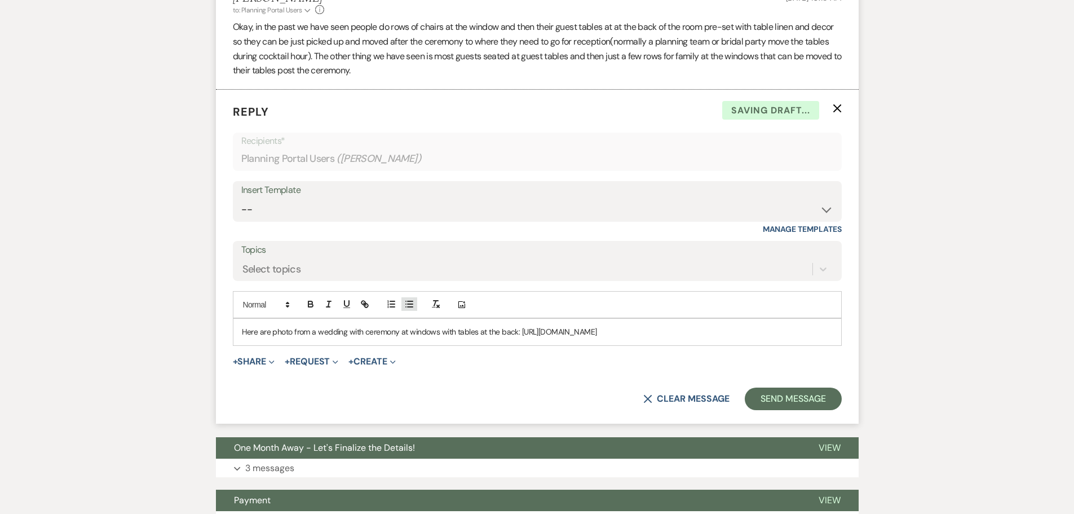
drag, startPoint x: 312, startPoint y: 353, endPoint x: 401, endPoint y: 301, distance: 103.5
click at [517, 337] on div "Here are photo from a wedding with ceremony at windows with tables at the back:…" at bounding box center [537, 331] width 608 height 26
click at [361, 303] on icon "button" at bounding box center [365, 304] width 10 height 10
drag, startPoint x: 591, startPoint y: 366, endPoint x: 476, endPoint y: 356, distance: 115.4
click at [590, 366] on link at bounding box center [584, 366] width 24 height 8
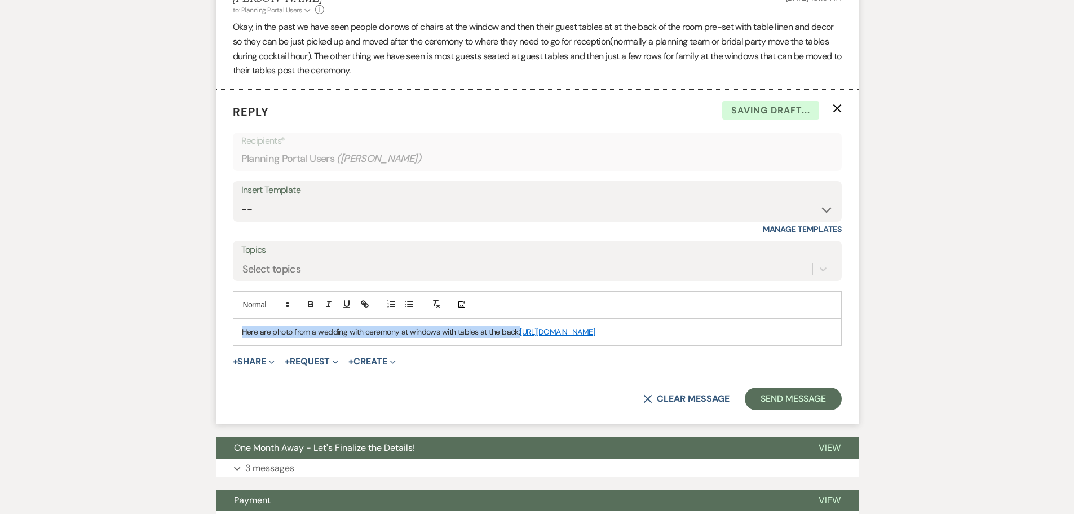
click at [449, 338] on p "Here are photo from a wedding with ceremony at windows with tables at the back:…" at bounding box center [537, 331] width 591 height 12
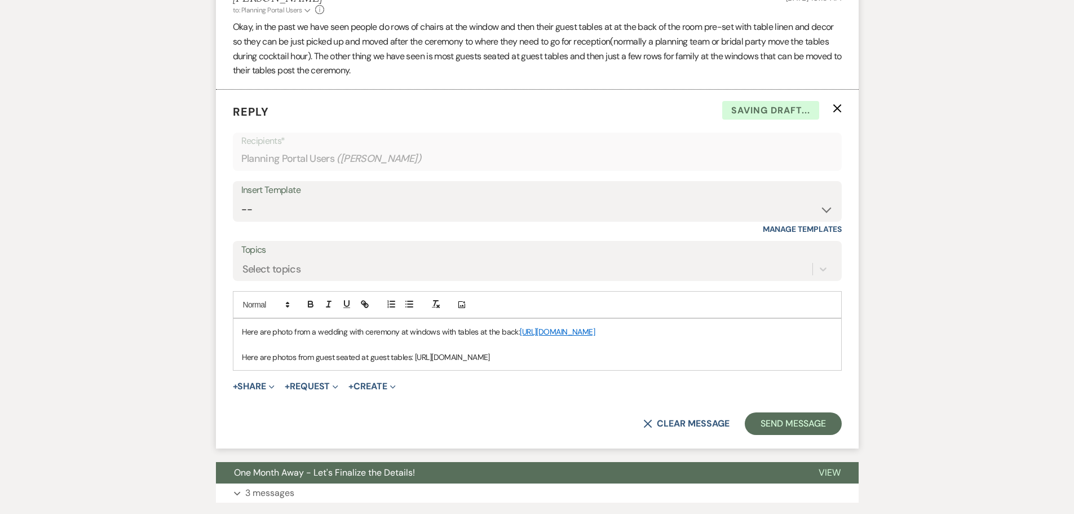
drag, startPoint x: 727, startPoint y: 371, endPoint x: 413, endPoint y: 376, distance: 313.4
click at [413, 370] on div "Here are photo from a wedding with ceremony at windows with tables at the back:…" at bounding box center [537, 343] width 608 height 51
click at [367, 305] on icon "button" at bounding box center [365, 304] width 10 height 10
type input "[URL][DOMAIN_NAME]"
click at [635, 392] on link at bounding box center [629, 391] width 24 height 8
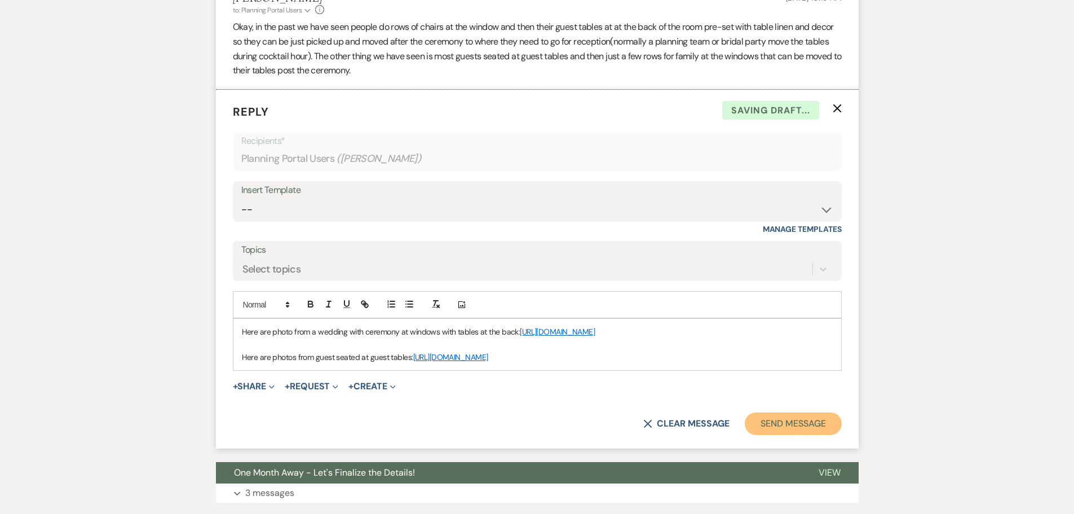
click at [799, 435] on button "Send Message" at bounding box center [793, 423] width 96 height 23
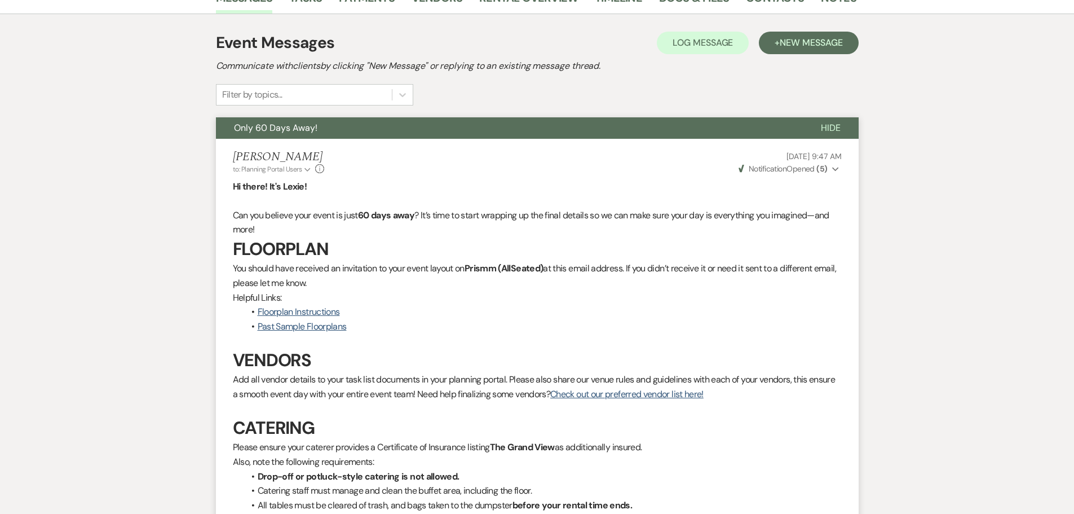
scroll to position [0, 0]
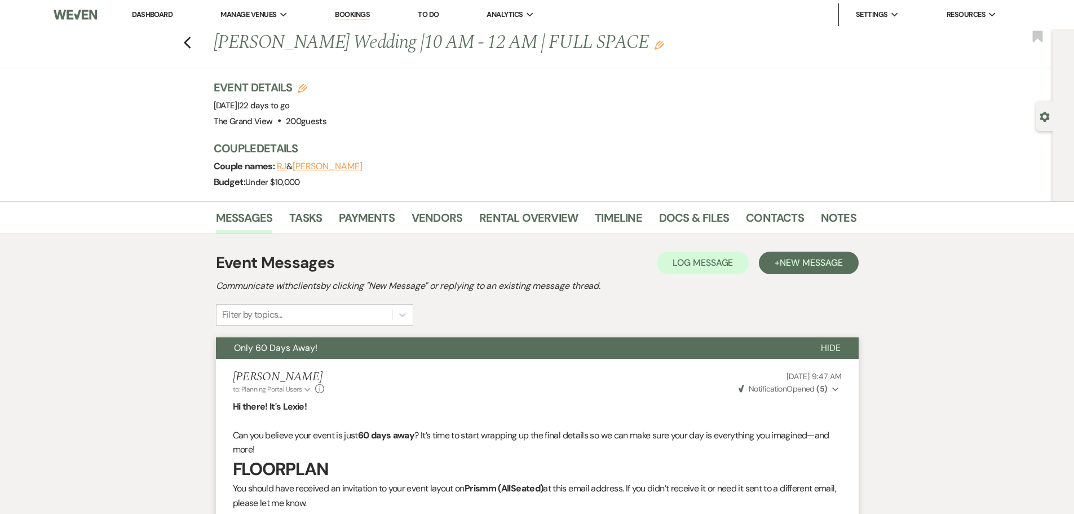
click at [155, 20] on li "Dashboard" at bounding box center [152, 14] width 52 height 23
click at [153, 9] on li "Dashboard" at bounding box center [152, 14] width 52 height 23
click at [153, 17] on link "Dashboard" at bounding box center [152, 15] width 41 height 10
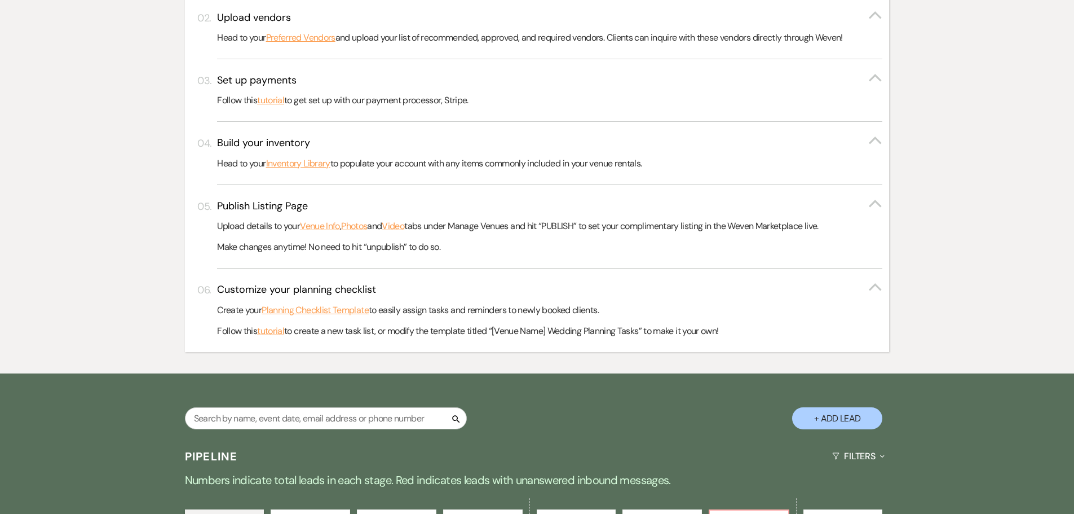
scroll to position [733, 0]
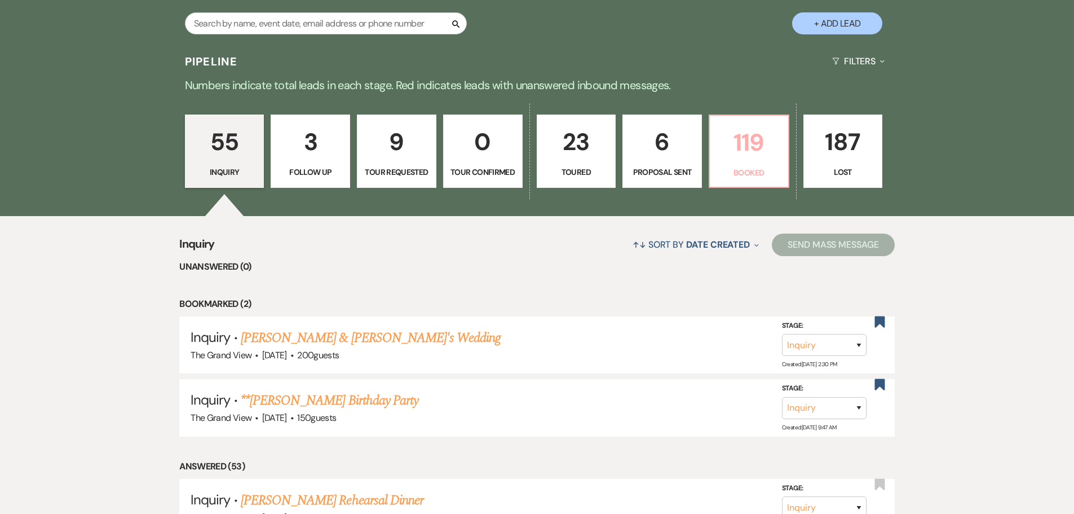
click at [732, 156] on p "119" at bounding box center [748, 142] width 65 height 38
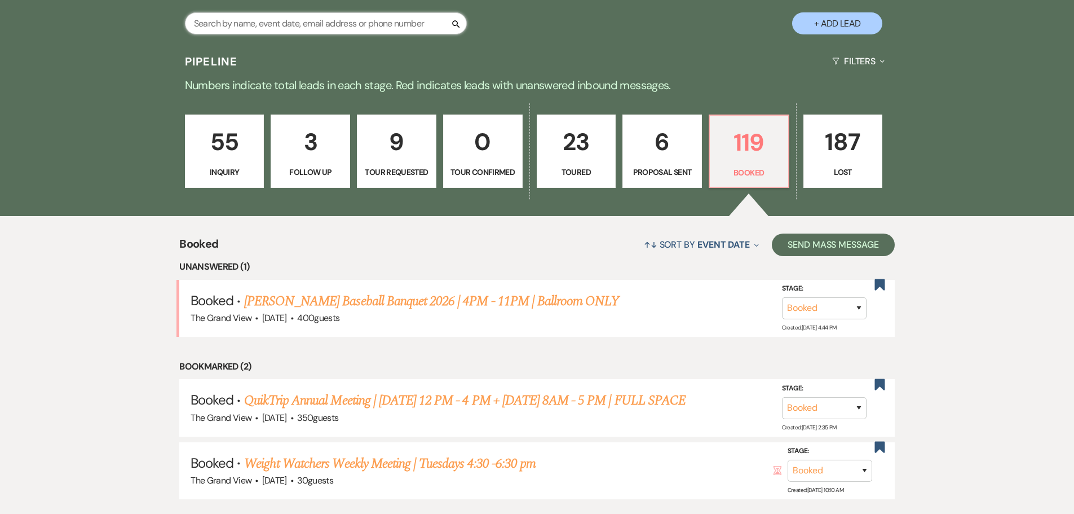
click at [307, 22] on input "text" at bounding box center [326, 23] width 282 height 22
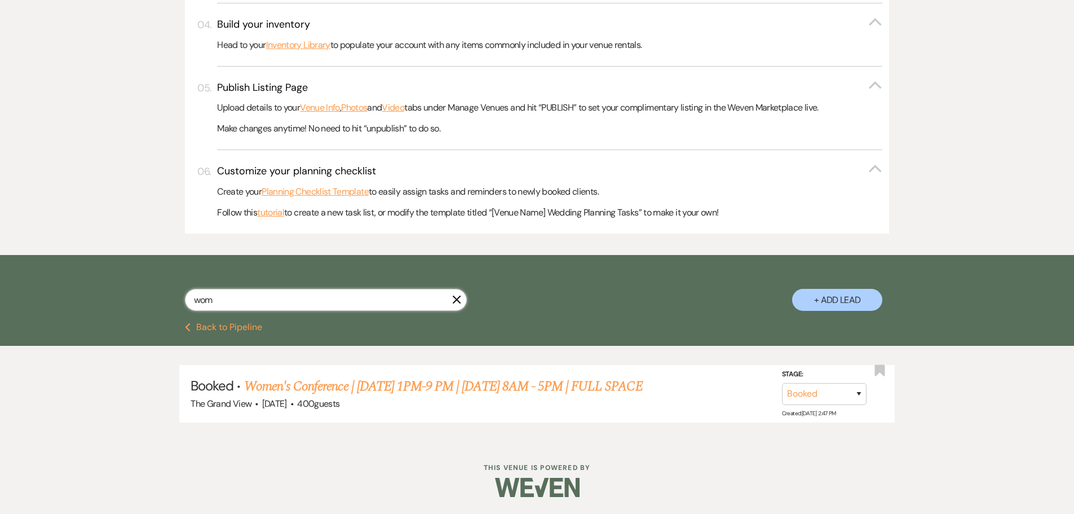
scroll to position [457, 0]
type input "wom"
click at [361, 382] on link "Women's Conference | [DATE] 1PM-9 PM | [DATE] 8AM - 5PM | FULL SPACE" at bounding box center [443, 386] width 399 height 20
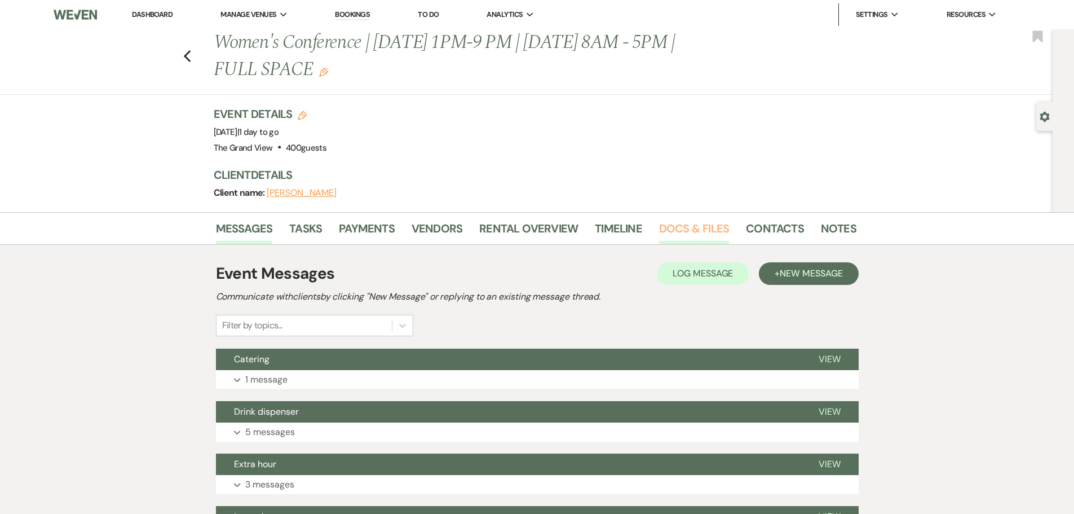
click at [704, 225] on link "Docs & Files" at bounding box center [694, 231] width 70 height 25
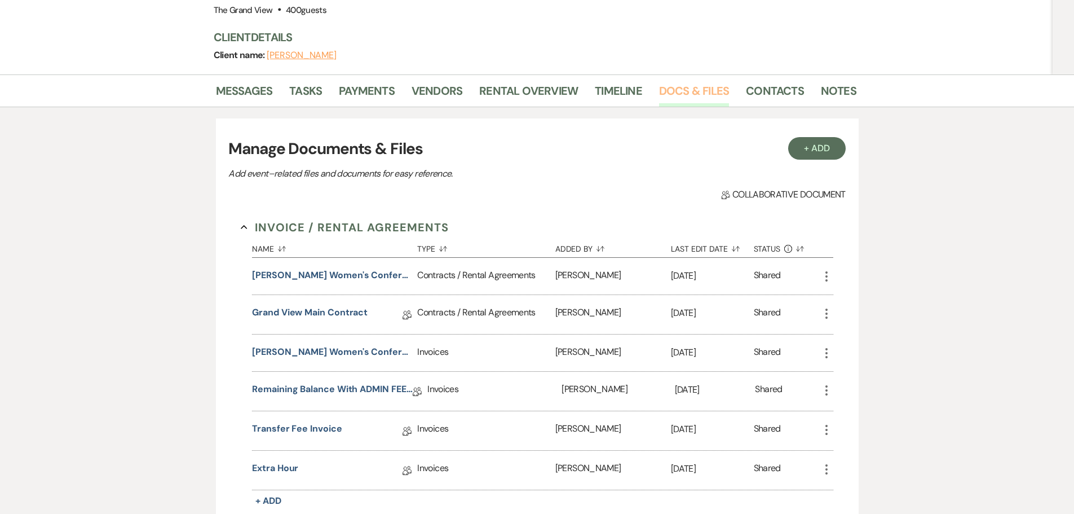
scroll to position [169, 0]
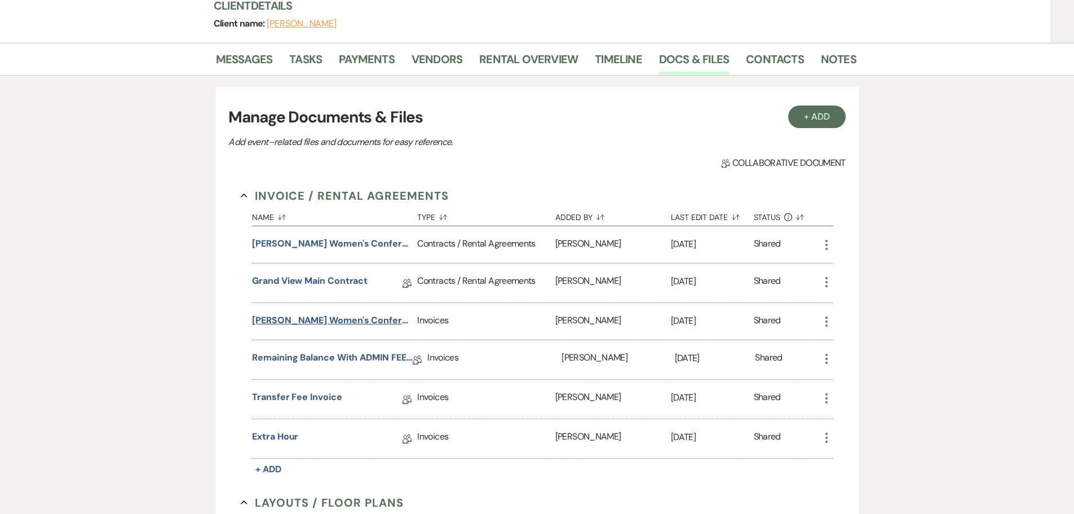
click at [369, 316] on button "[PERSON_NAME] Women's Conference Invoice 6/6-6/7" at bounding box center [332, 320] width 161 height 14
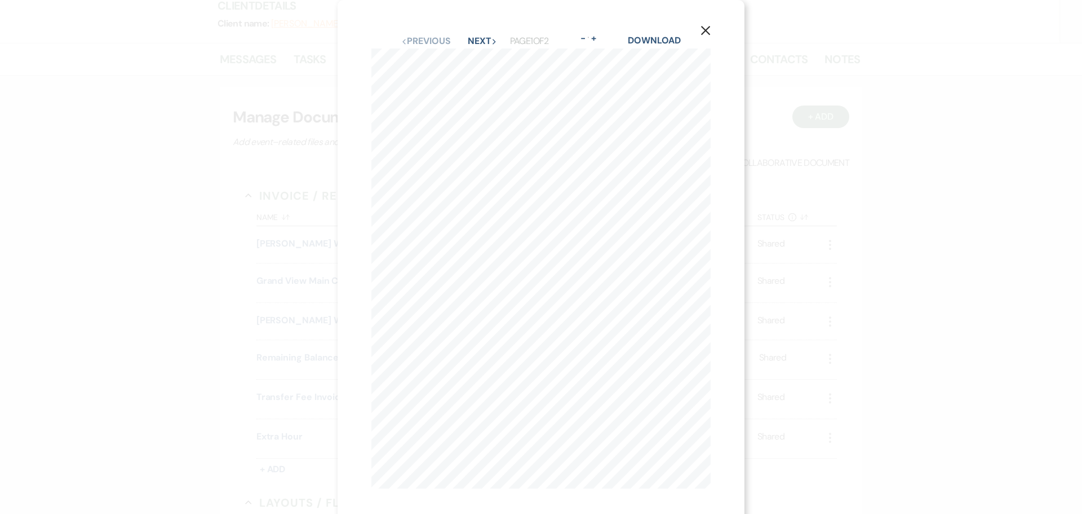
click at [492, 41] on icon "Next" at bounding box center [495, 42] width 6 height 6
click at [434, 43] on button "Previous Previous" at bounding box center [425, 41] width 49 height 9
click at [709, 30] on icon "X" at bounding box center [706, 30] width 10 height 10
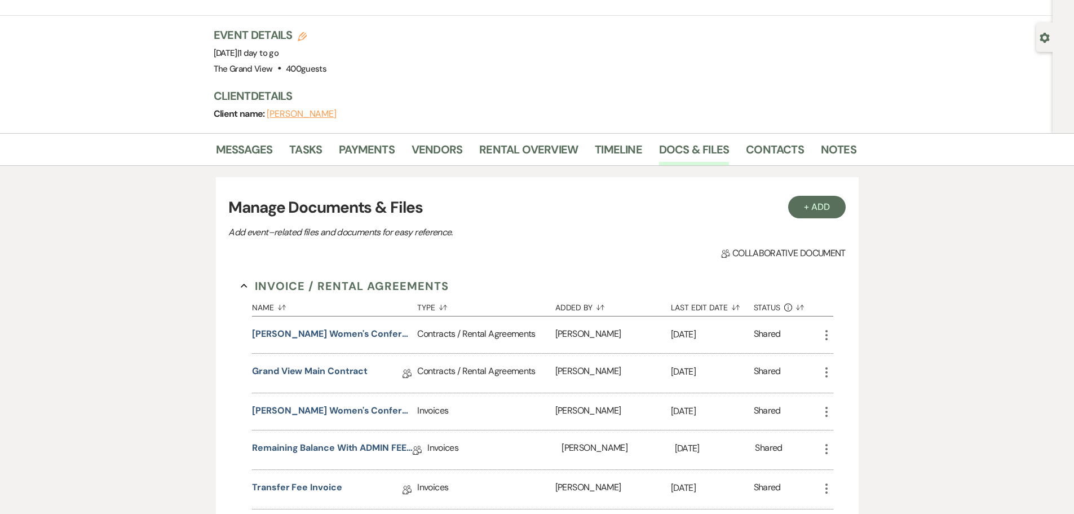
scroll to position [56, 0]
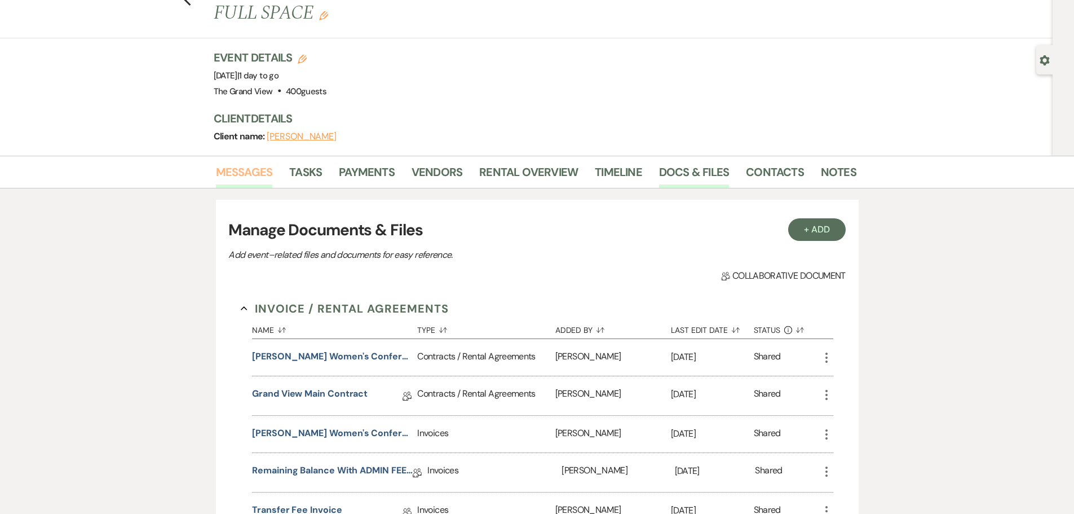
click at [241, 170] on link "Messages" at bounding box center [244, 175] width 57 height 25
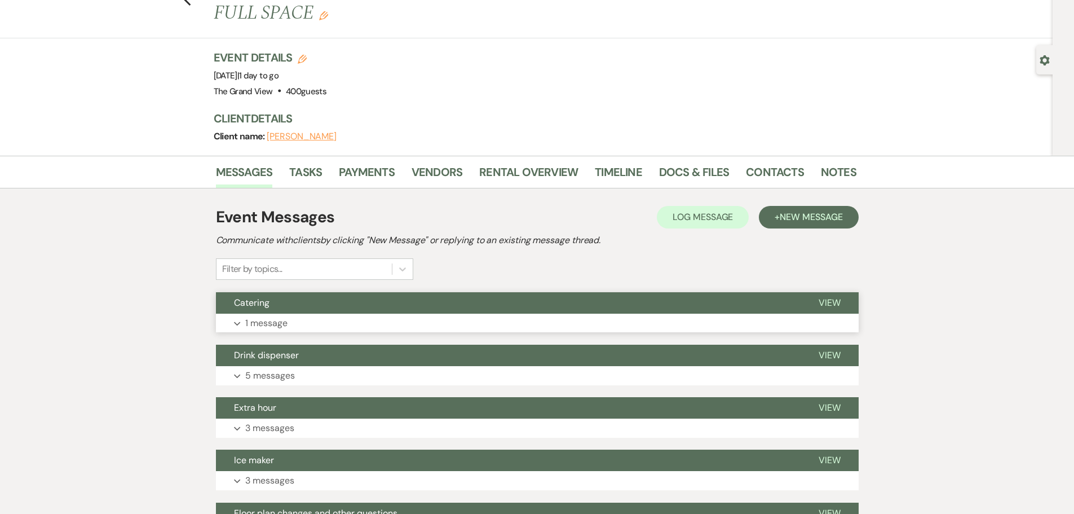
click at [403, 318] on button "Expand 1 message" at bounding box center [537, 322] width 643 height 19
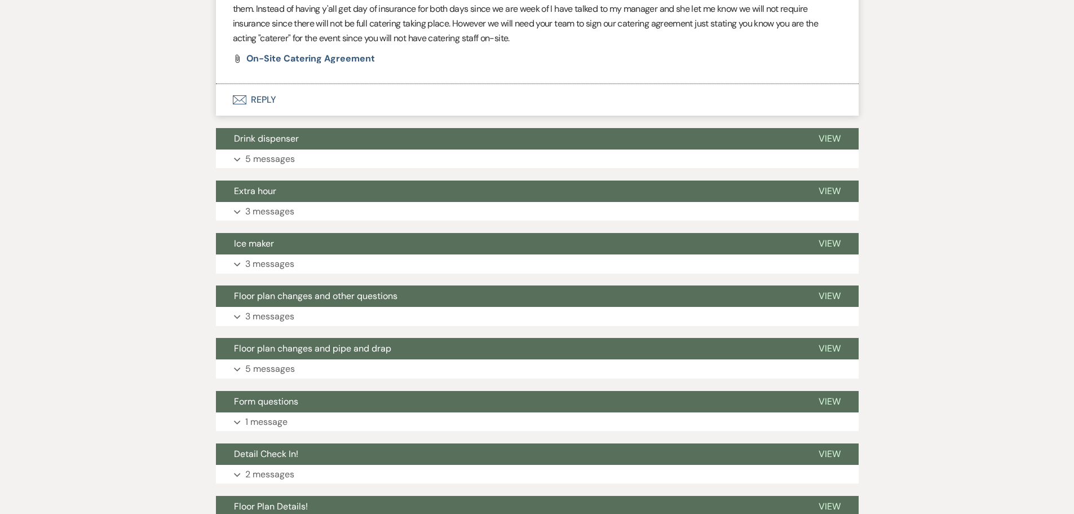
click at [264, 92] on button "Envelope Reply" at bounding box center [537, 100] width 643 height 32
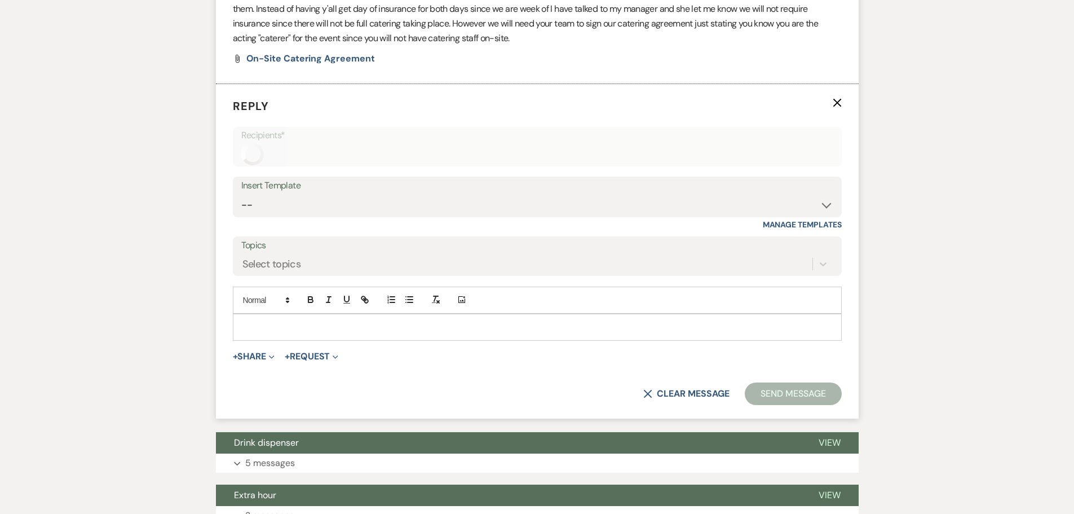
scroll to position [445, 0]
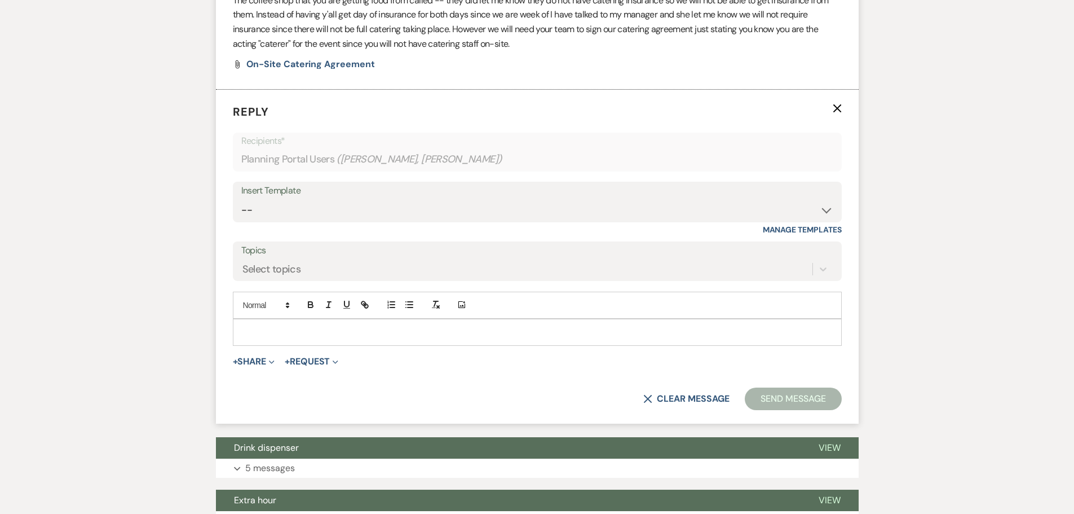
click at [316, 337] on p at bounding box center [537, 332] width 591 height 12
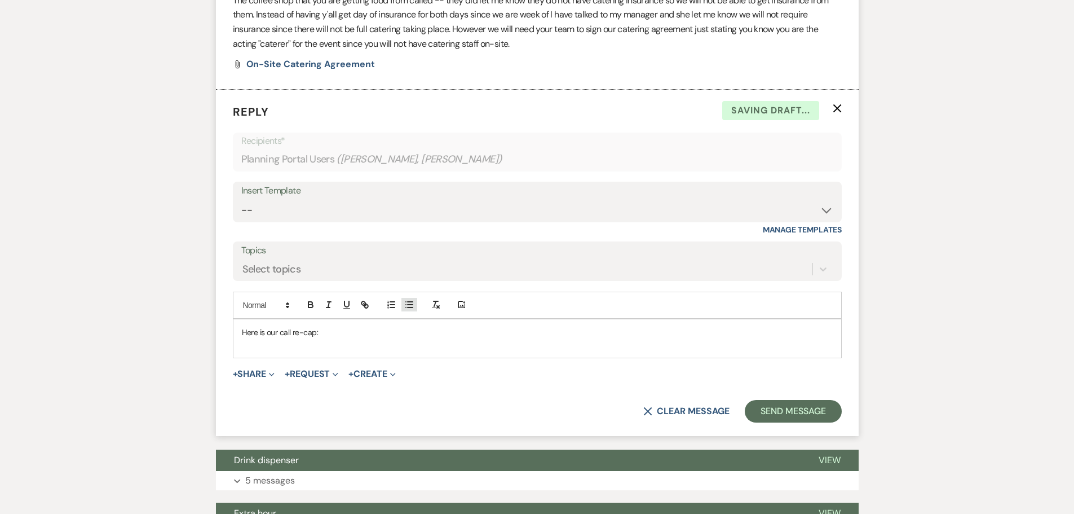
click at [405, 308] on icon "button" at bounding box center [409, 304] width 10 height 10
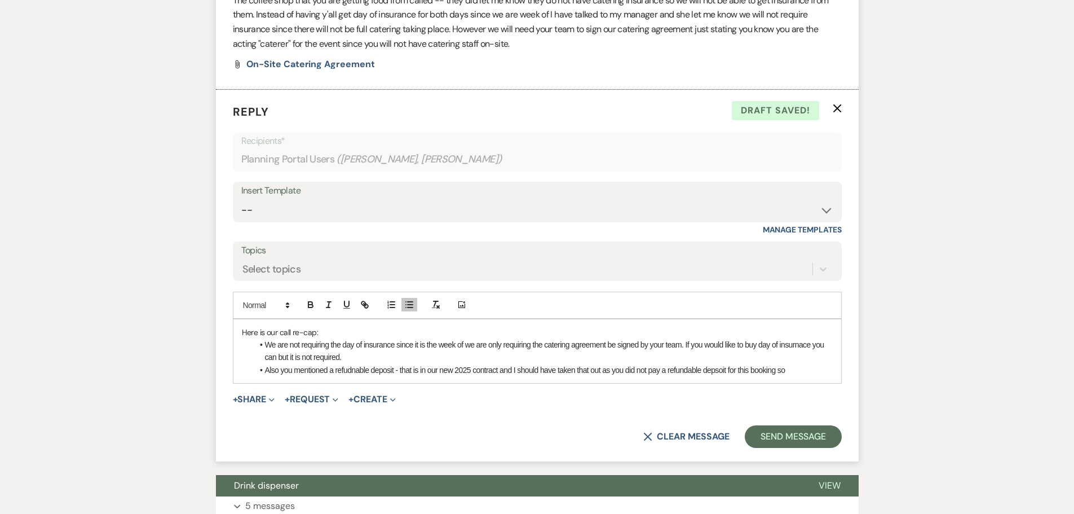
click at [352, 371] on li "Also you mentioned a refudnable deposit - that is in our new 2025 contract and …" at bounding box center [542, 370] width 579 height 12
click at [799, 349] on li "We are not requiring the day of insurance since it is the week of we are only r…" at bounding box center [542, 350] width 579 height 25
click at [355, 355] on li "We are not requiring the day of insurance since it is the week of we are only r…" at bounding box center [542, 350] width 579 height 25
click at [415, 356] on li "We are not requiring the day of insurance since it is the week of we are only r…" at bounding box center [542, 350] width 579 height 25
click at [501, 371] on li "Also you mentioned a refundable deposit - that is in our new 2025 contract and …" at bounding box center [542, 370] width 579 height 12
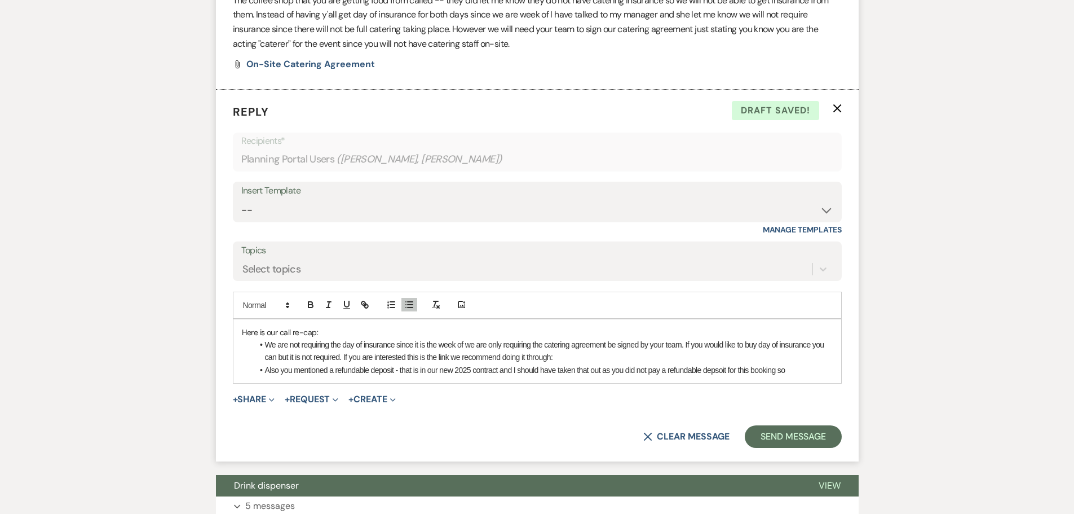
click at [499, 368] on li "Also you mentioned a refundable deposit - that is in our new 2025 contract and …" at bounding box center [542, 370] width 579 height 12
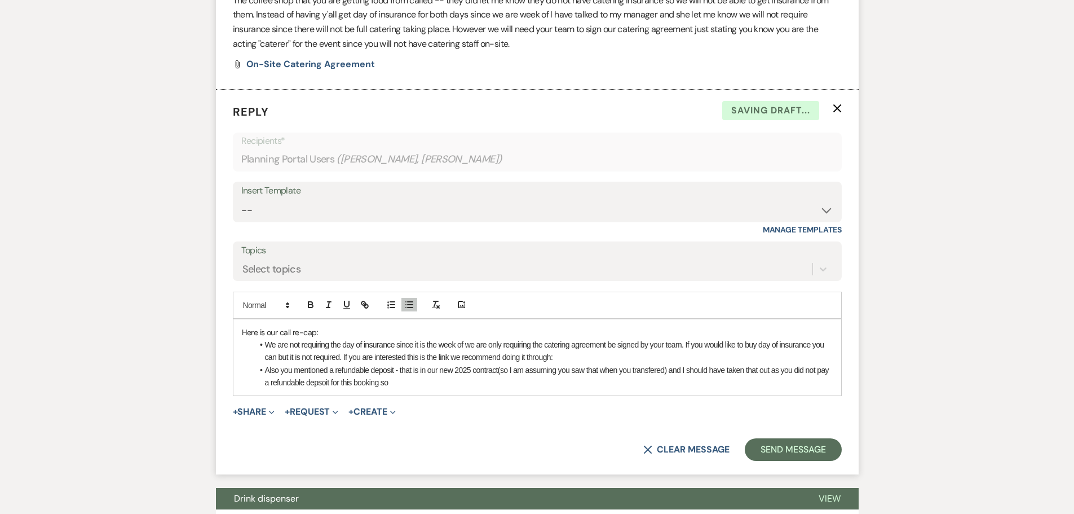
click at [649, 369] on li "Also you mentioned a refundable deposit - that is in our new 2025 contract(so I…" at bounding box center [542, 376] width 579 height 25
click at [318, 381] on li "Also you mentioned a refundable deposit - that is in our new 2025 contract(so I…" at bounding box center [542, 376] width 579 height 25
click at [394, 380] on li "Also you mentioned a refundable deposit - that is in our new 2025 contract(so I…" at bounding box center [542, 376] width 579 height 25
click at [566, 376] on li "Also you mentioned a refundable deposit - that is in our new 2025 contract(so I…" at bounding box center [542, 376] width 579 height 25
click at [577, 380] on li "Also you mentioned a refundable deposit - that is in our new 2025 contract(so I…" at bounding box center [542, 376] width 579 height 25
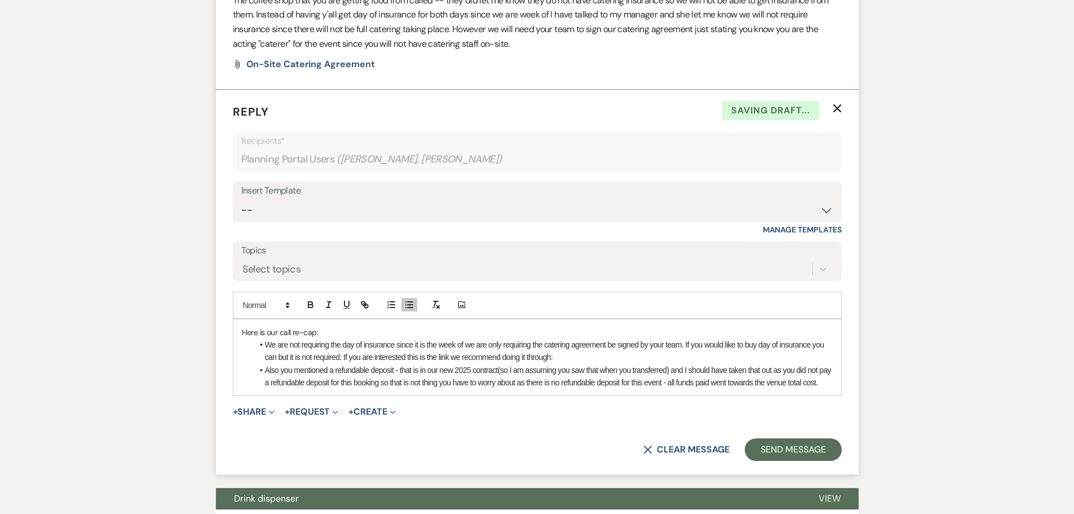
click at [787, 383] on li "Also you mentioned a refundable deposit - that is in our new 2025 contract(so I…" at bounding box center [542, 376] width 579 height 25
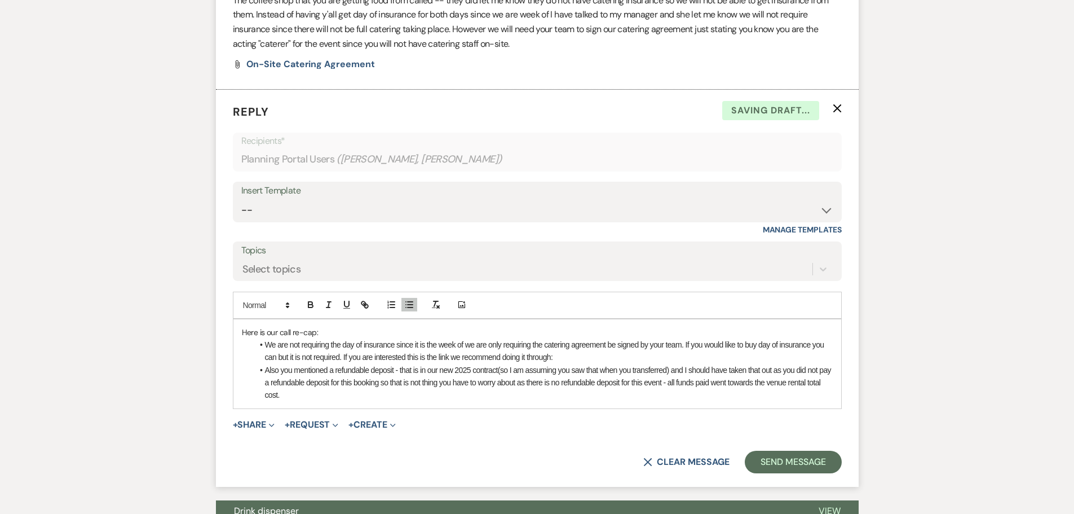
click at [347, 392] on li "Also you mentioned a refundable deposit - that is in our new 2025 contract(so I…" at bounding box center [542, 383] width 579 height 38
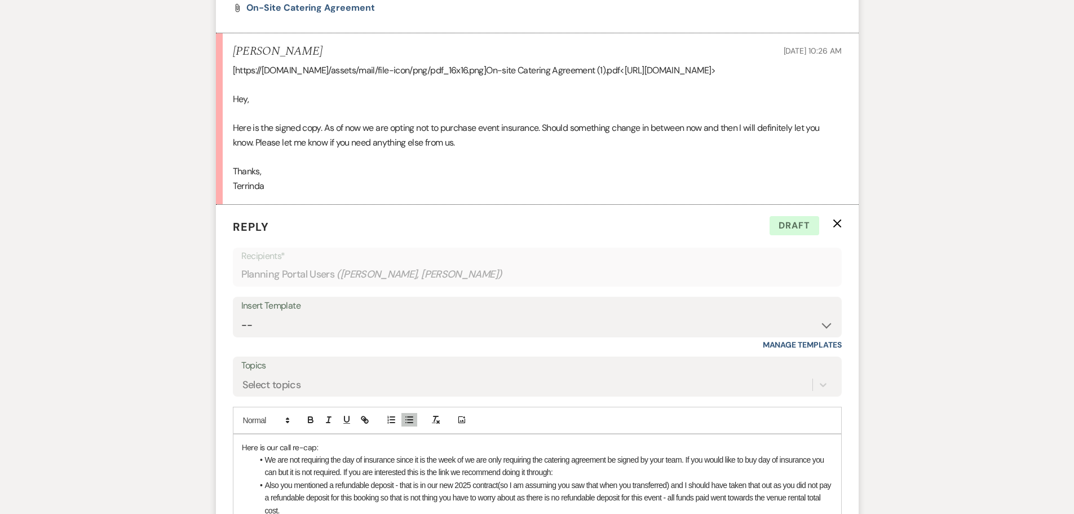
scroll to position [687, 0]
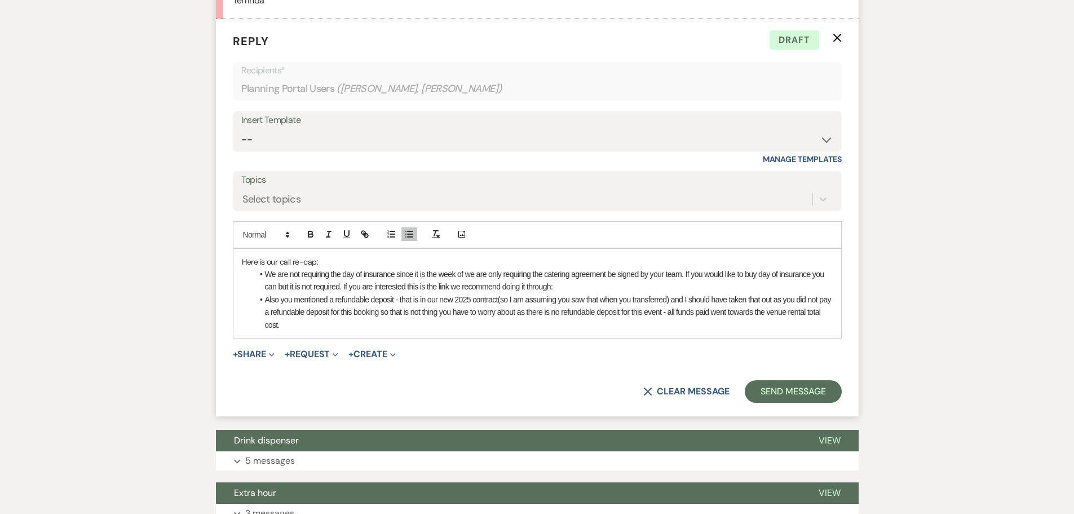
click at [577, 293] on li "We are not requiring the day of insurance since it is the week of we are only r…" at bounding box center [542, 280] width 579 height 25
drag, startPoint x: 687, startPoint y: 299, endPoint x: 554, endPoint y: 301, distance: 133.6
click at [554, 293] on li "We are not requiring the day of insurance since it is the week of we are only r…" at bounding box center [542, 280] width 579 height 25
click at [361, 239] on icon "button" at bounding box center [365, 234] width 10 height 10
type input "[URL][DOMAIN_NAME]"
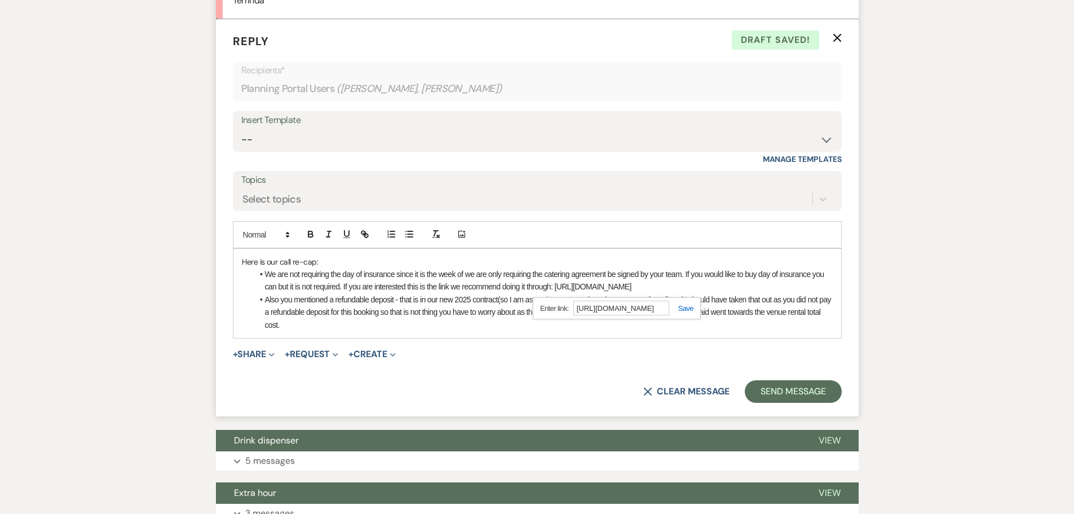
click at [696, 319] on div "[URL][DOMAIN_NAME]" at bounding box center [617, 308] width 168 height 22
click at [689, 312] on link at bounding box center [681, 308] width 24 height 8
click at [526, 331] on li "Also you mentioned a refundable deposit - that is in our new 2025 contract(so I…" at bounding box center [542, 312] width 579 height 38
drag, startPoint x: 294, startPoint y: 337, endPoint x: 226, endPoint y: 273, distance: 93.7
click at [226, 273] on form "Reply X Draft Recipients* Planning Portal Users ( [PERSON_NAME], [PERSON_NAME] …" at bounding box center [537, 217] width 643 height 397
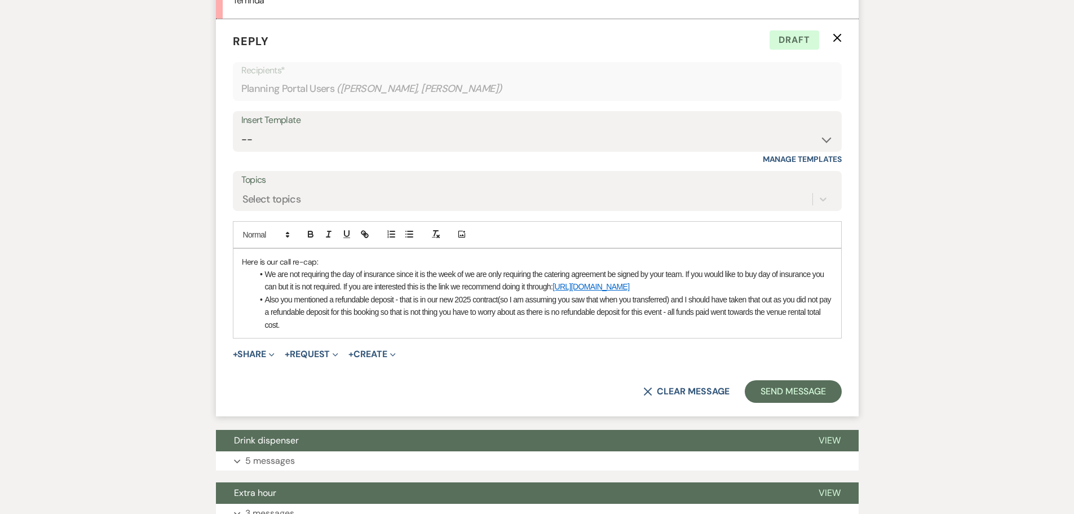
copy div "Here is our call re-cap: We are not requiring the day of insurance since it is …"
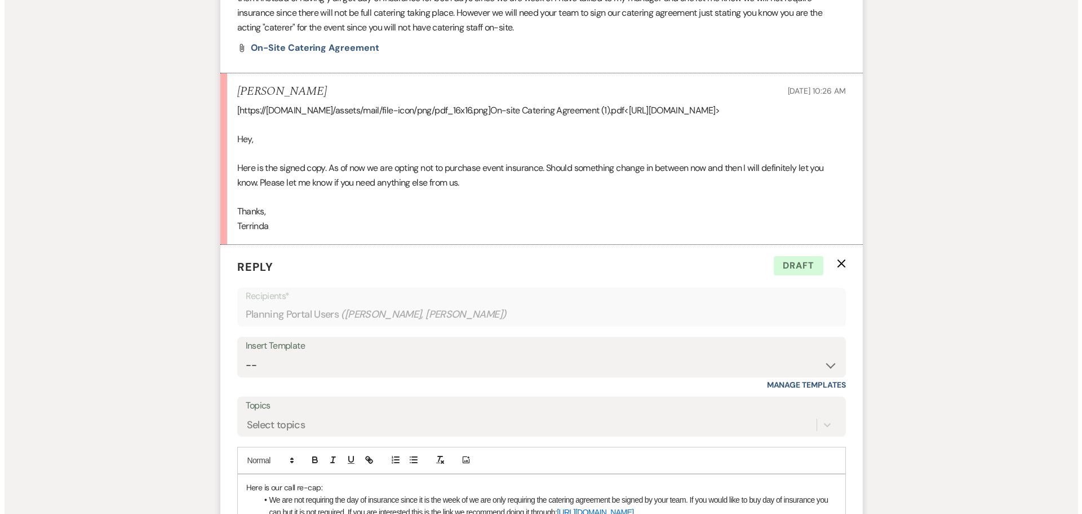
scroll to position [743, 0]
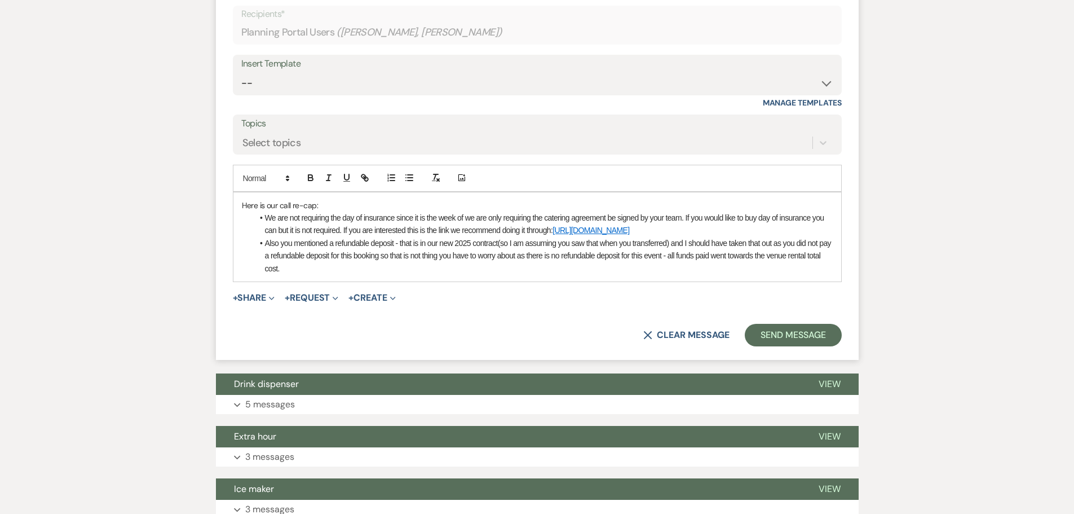
click at [425, 275] on li "Also you mentioned a refundable deposit - that is in our new 2025 contract(so I…" at bounding box center [542, 256] width 579 height 38
click at [321, 211] on p "Here is our call re-cap:" at bounding box center [537, 205] width 591 height 12
click at [704, 237] on li "We are not requiring the day of insurance since it is the week of we are only r…" at bounding box center [542, 223] width 579 height 25
click at [242, 211] on p "Here is our call re-cap:" at bounding box center [537, 205] width 591 height 12
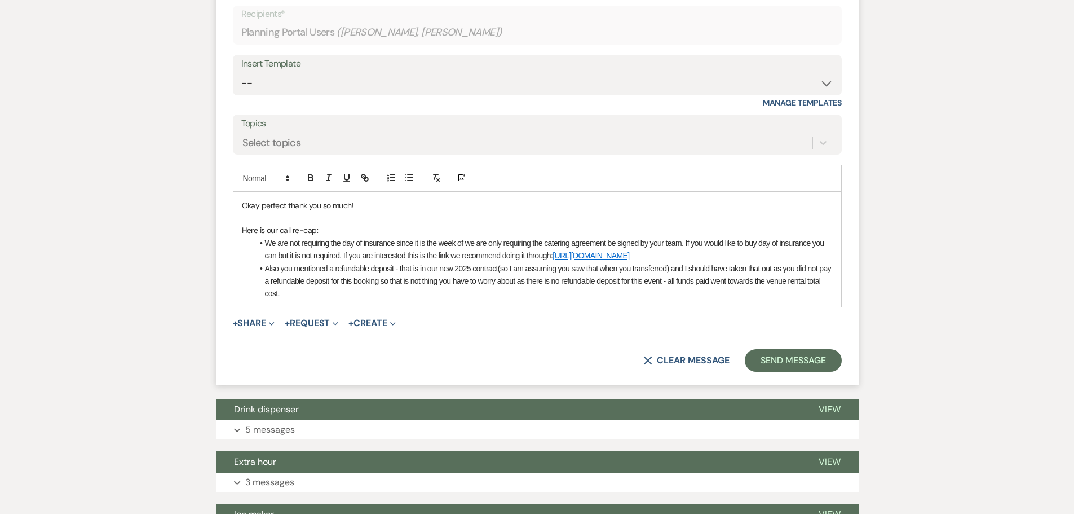
click at [681, 256] on li "We are not requiring the day of insurance since it is the week of we are only r…" at bounding box center [542, 249] width 579 height 25
click at [771, 286] on li "Also you mentioned a refundable deposit - that is in our new 2025 contract(so I…" at bounding box center [542, 281] width 579 height 38
click at [375, 300] on li "Also you mentioned a refundable deposit - that is in our new 2025 contract(so I…" at bounding box center [542, 281] width 579 height 38
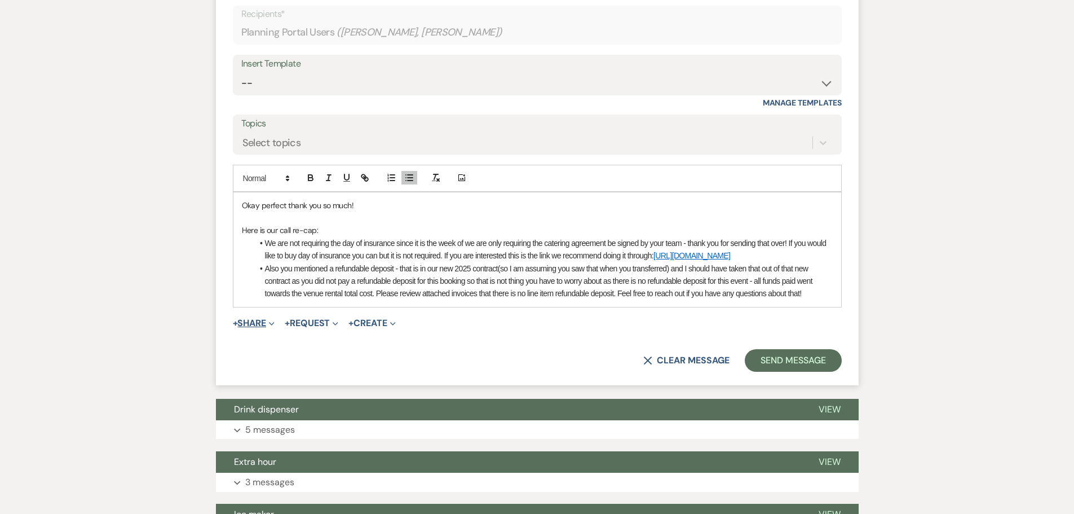
click at [241, 327] on button "+ Share Expand" at bounding box center [254, 322] width 42 height 9
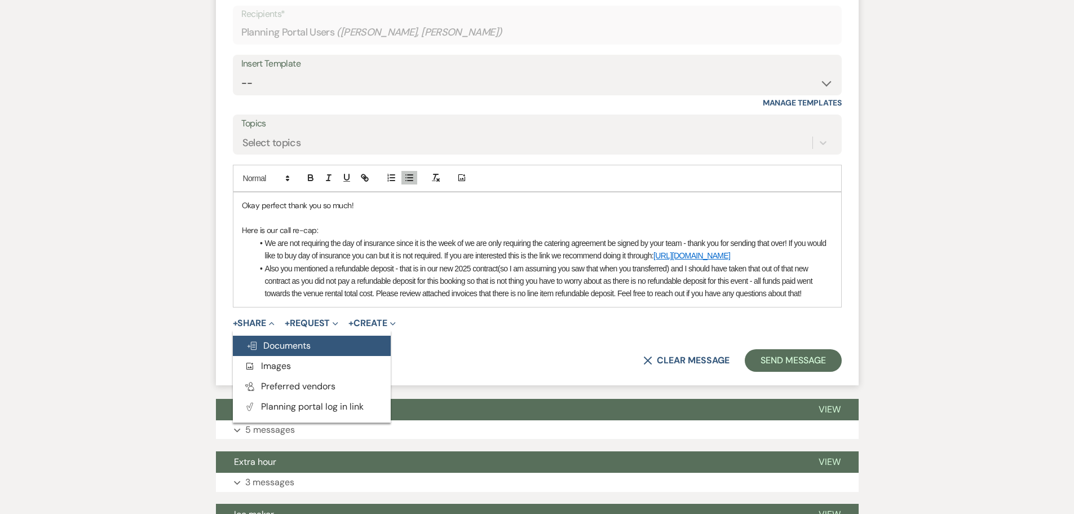
click at [298, 351] on span "Doc Upload Documents" at bounding box center [278, 345] width 64 height 12
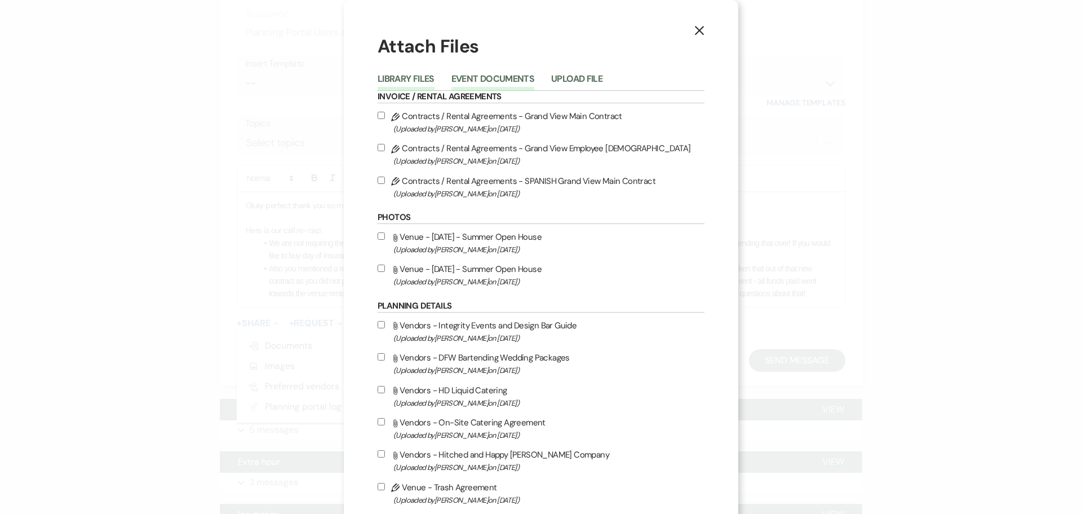
click at [490, 80] on button "Event Documents" at bounding box center [492, 82] width 83 height 16
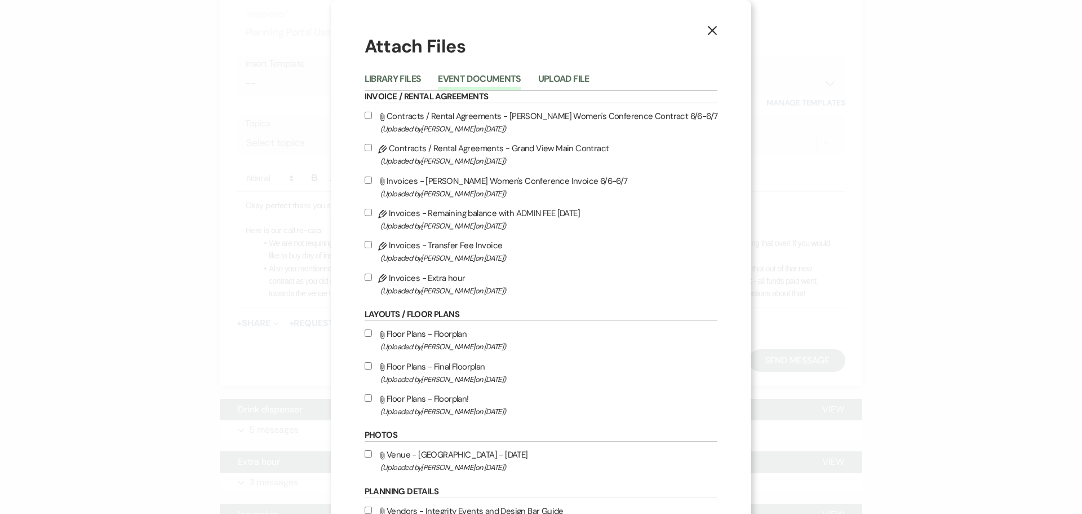
click at [429, 246] on label "Pencil Invoices - Transfer Fee Invoice (Uploaded by [PERSON_NAME] on [DATE] )" at bounding box center [541, 251] width 353 height 26
click at [372, 246] on input "Pencil Invoices - Transfer Fee Invoice (Uploaded by [PERSON_NAME] on [DATE] )" at bounding box center [368, 244] width 7 height 7
checkbox input "true"
click at [444, 184] on label "Attach File Invoices - [PERSON_NAME] Women's Conference Invoice 6/6-6/7 (Upload…" at bounding box center [541, 187] width 353 height 26
click at [372, 184] on input "Attach File Invoices - [PERSON_NAME] Women's Conference Invoice 6/6-6/7 (Upload…" at bounding box center [368, 179] width 7 height 7
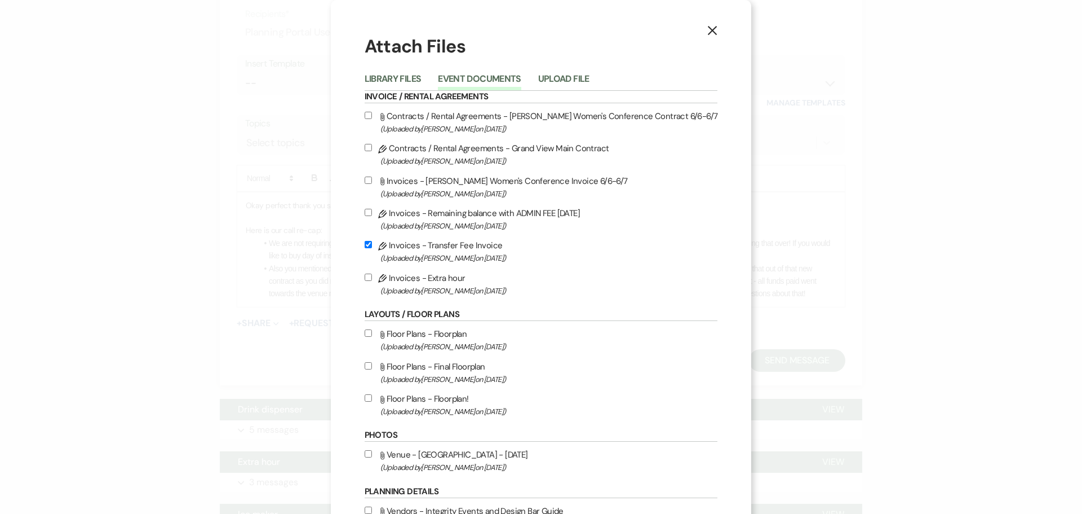
checkbox input "true"
click at [437, 281] on label "Pencil Invoices - Extra hour (Uploaded by [PERSON_NAME] on [DATE] )" at bounding box center [541, 284] width 353 height 26
click at [372, 281] on input "Pencil Invoices - Extra hour (Uploaded by [PERSON_NAME] on [DATE] )" at bounding box center [368, 276] width 7 height 7
checkbox input "true"
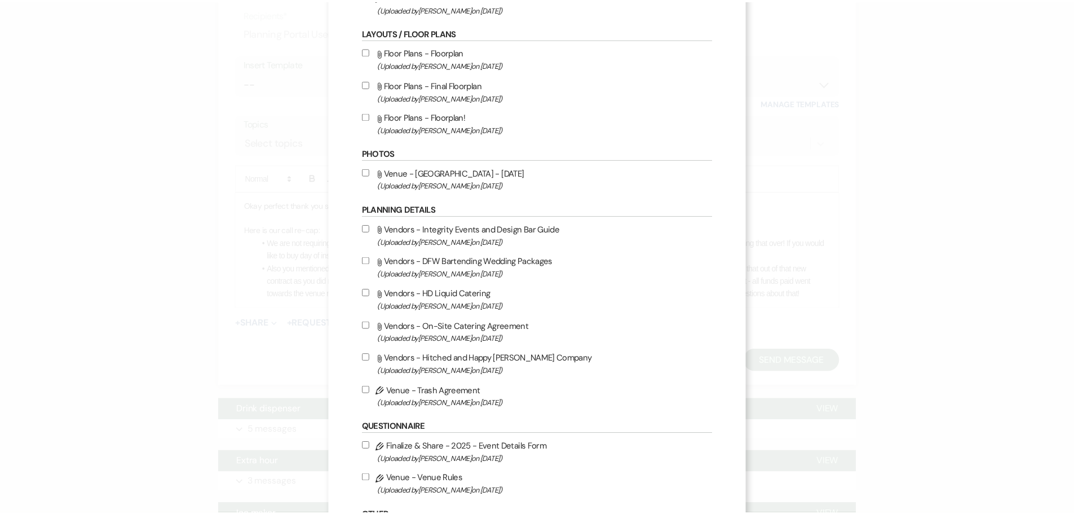
scroll to position [423, 0]
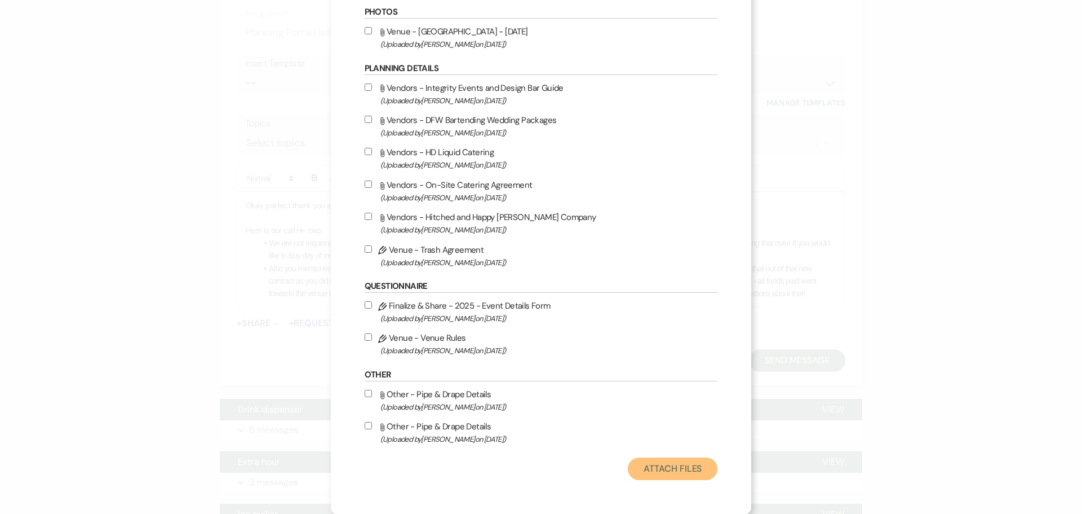
click at [669, 468] on button "Attach Files" at bounding box center [673, 468] width 90 height 23
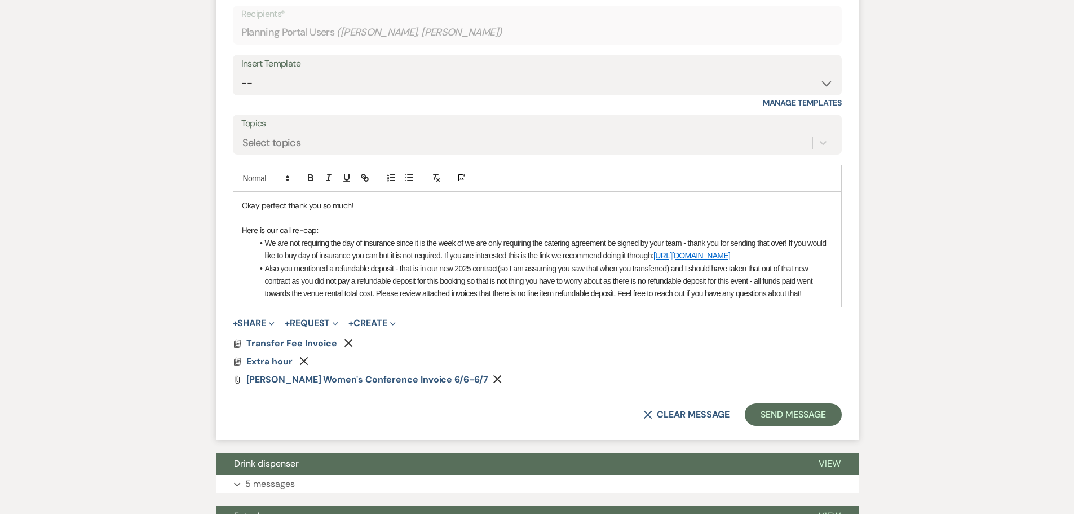
click at [803, 300] on li "Also you mentioned a refundable deposit - that is in our new 2025 contract(so I…" at bounding box center [542, 281] width 579 height 38
click at [510, 295] on li "Also you mentioned a refundable deposit - that is in our new 2025 contract(so I…" at bounding box center [542, 281] width 579 height 38
click at [477, 300] on li "Also you mentioned a refundable deposit - that is in our new 2025 contract(so I…" at bounding box center [542, 281] width 579 height 38
click at [484, 300] on li "Also you mentioned a refundable deposit - that is in our new 2025 contract(so I…" at bounding box center [542, 281] width 579 height 38
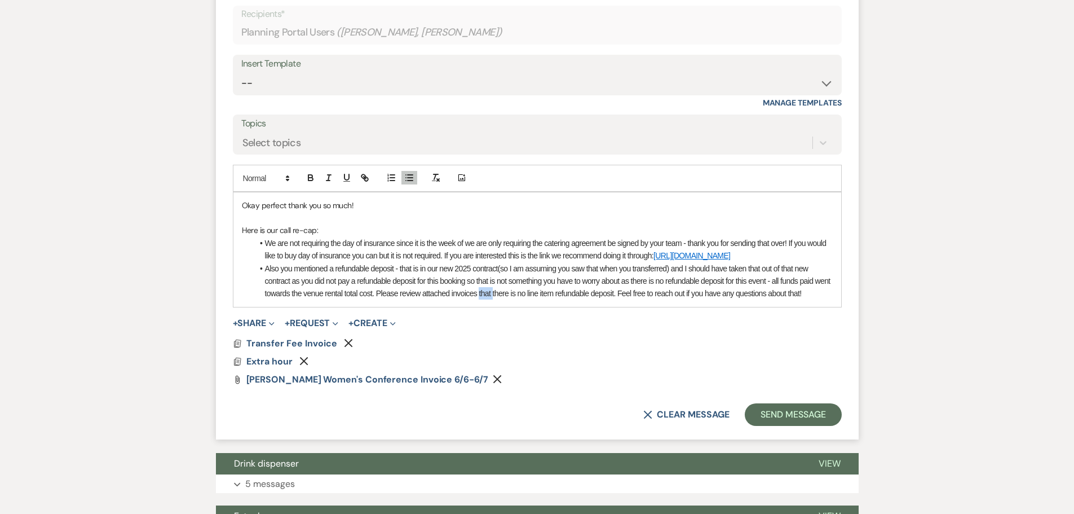
click at [484, 300] on li "Also you mentioned a refundable deposit - that is in our new 2025 contract(so I…" at bounding box center [542, 281] width 579 height 38
click at [543, 300] on li "Also you mentioned a refundable deposit - that is in our new 2025 contract(so I…" at bounding box center [542, 281] width 579 height 38
click at [787, 426] on button "Send Message" at bounding box center [793, 414] width 96 height 23
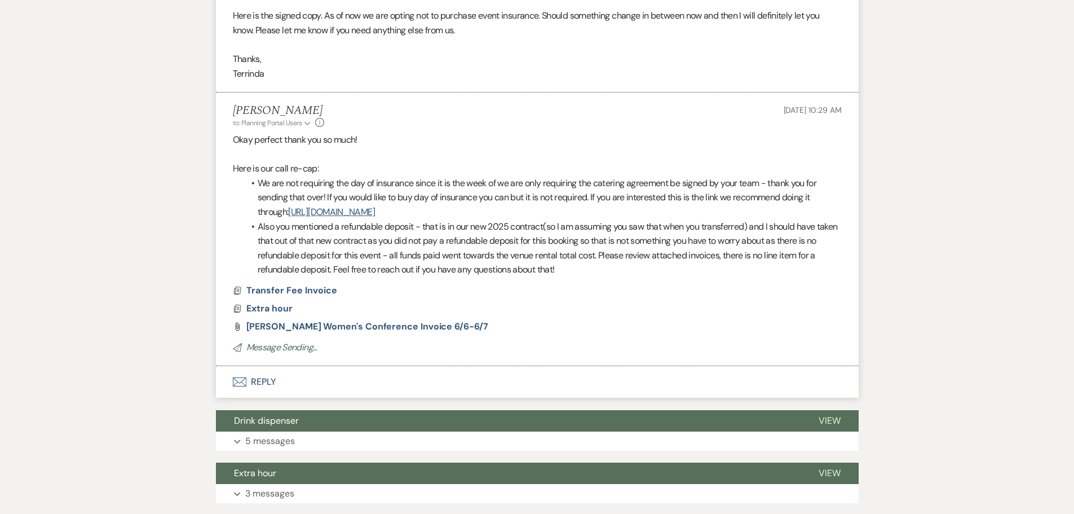
scroll to position [453, 0]
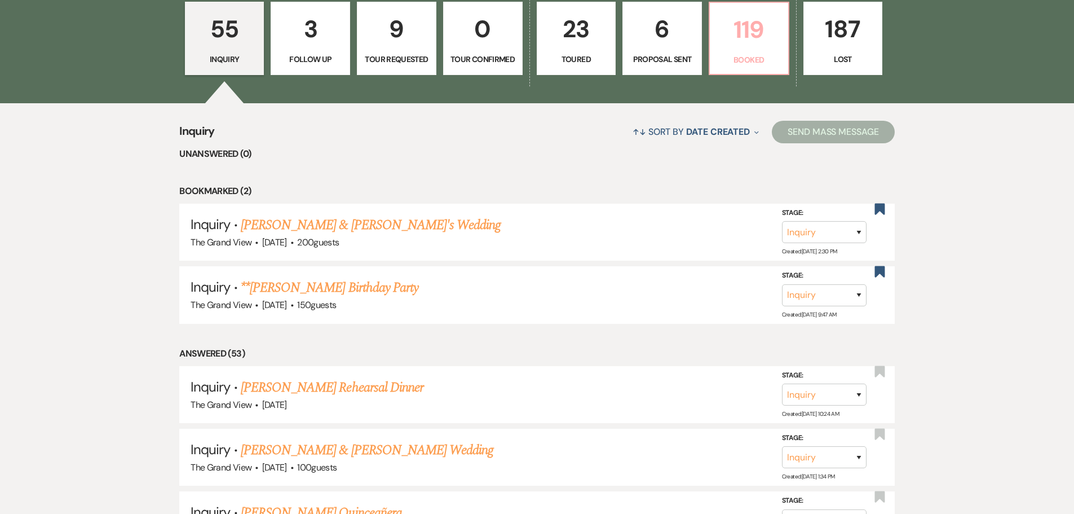
click at [748, 45] on p "119" at bounding box center [748, 30] width 65 height 38
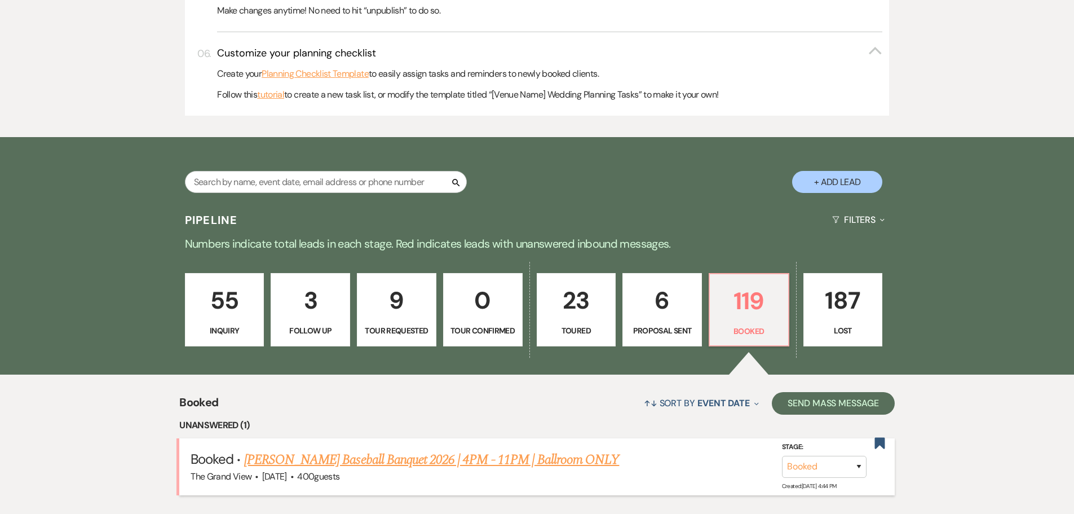
scroll to position [846, 0]
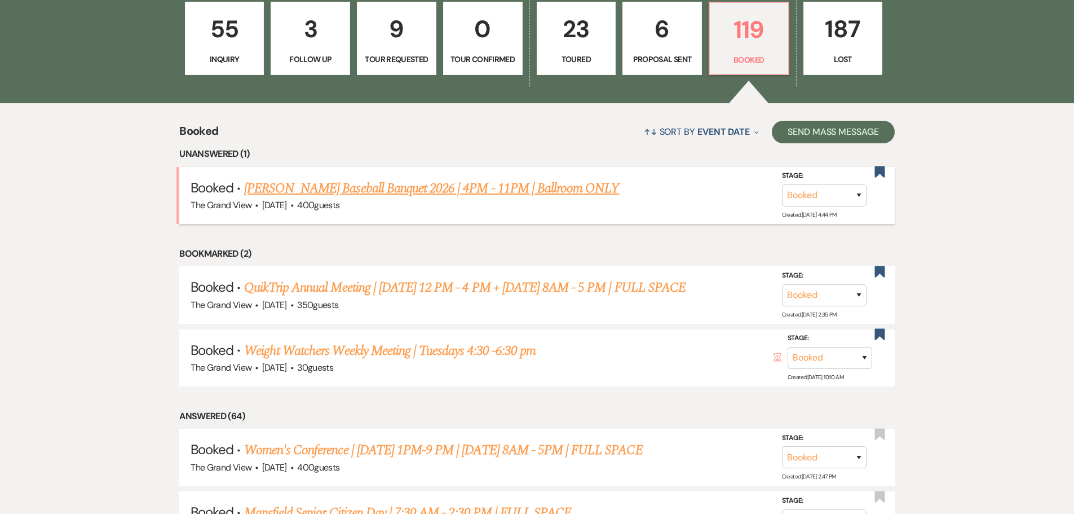
click at [299, 191] on link "[PERSON_NAME] Baseball Banquet 2026 | 4PM - 11PM | Ballroom ONLY" at bounding box center [431, 188] width 375 height 20
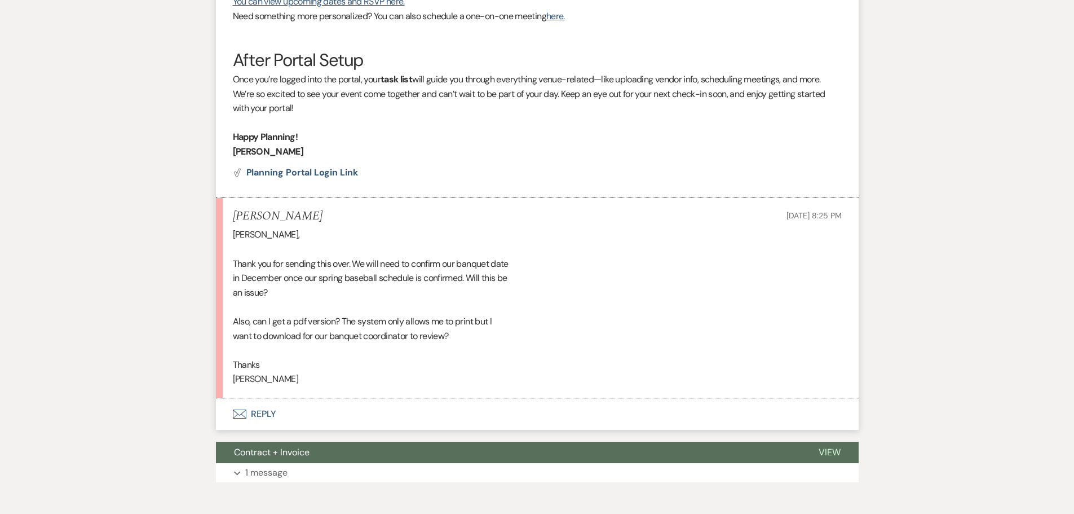
scroll to position [676, 0]
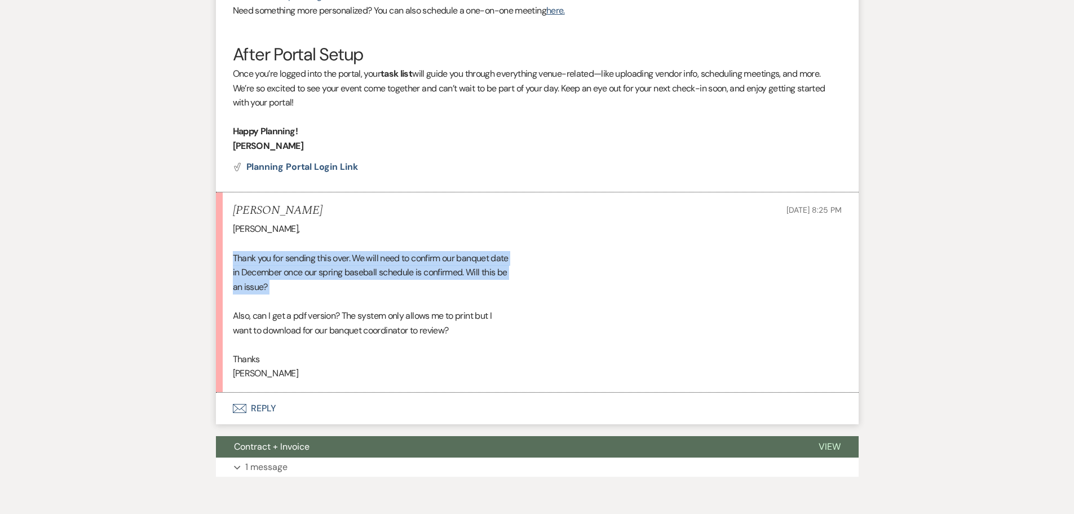
drag, startPoint x: 231, startPoint y: 228, endPoint x: 276, endPoint y: 267, distance: 60.3
click at [276, 267] on li "Lisa Nagy Aug 12, 2025, 8:25 PM Chelsea, Thank you for sending this over. We wi…" at bounding box center [537, 292] width 643 height 200
click at [282, 259] on div "Chelsea, Thank you for sending this over. We will need to confirm our banquet d…" at bounding box center [537, 301] width 609 height 159
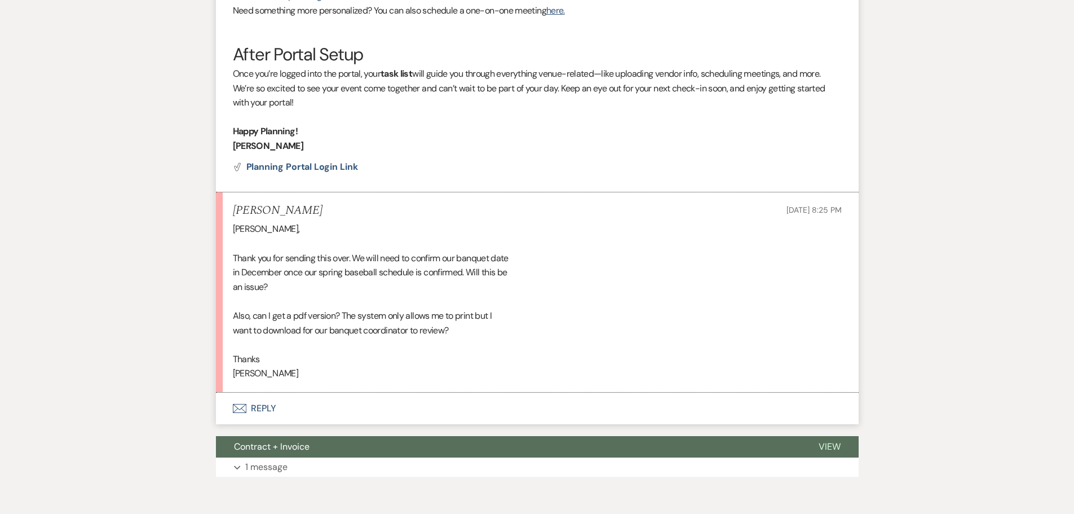
click at [225, 286] on li "Lisa Nagy Aug 12, 2025, 8:25 PM Chelsea, Thank you for sending this over. We wi…" at bounding box center [537, 292] width 643 height 200
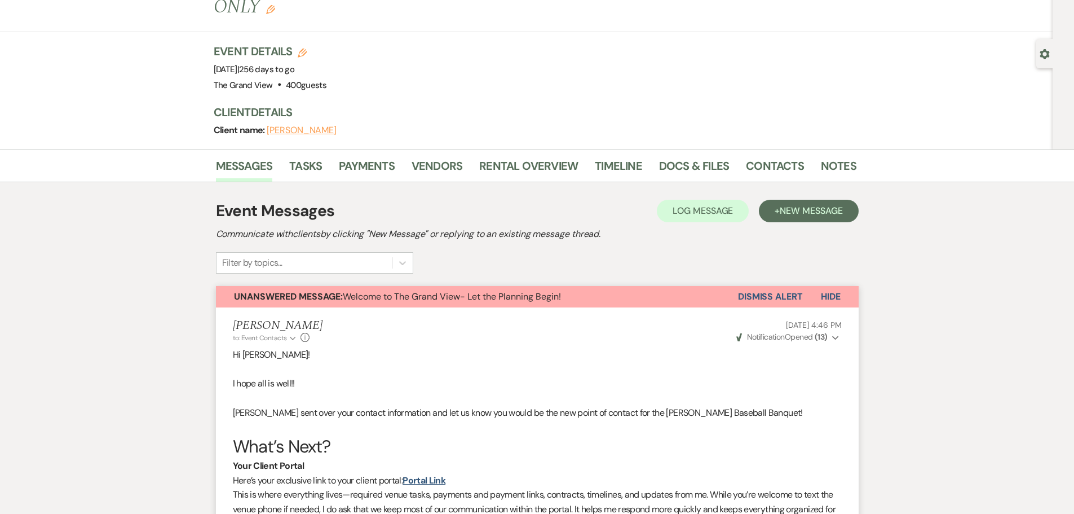
scroll to position [56, 0]
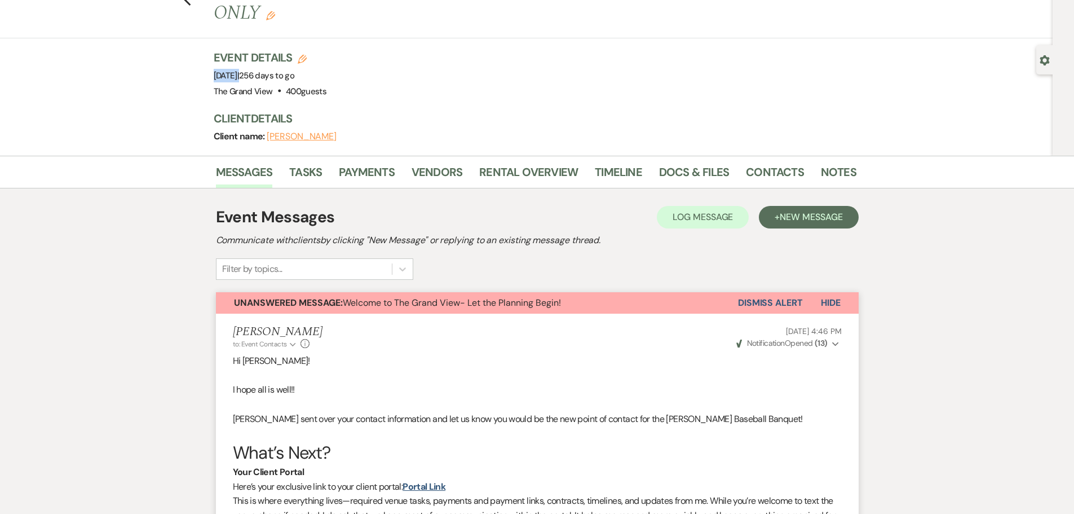
drag, startPoint x: 207, startPoint y: 55, endPoint x: 308, endPoint y: 53, distance: 100.9
click at [308, 53] on div "Previous Martin HS Baseball Banquet 2026 | 4PM - 11PM | Ballroom ONLY Edit Book…" at bounding box center [526, 64] width 1052 height 183
click at [385, 163] on link "Payments" at bounding box center [367, 175] width 56 height 25
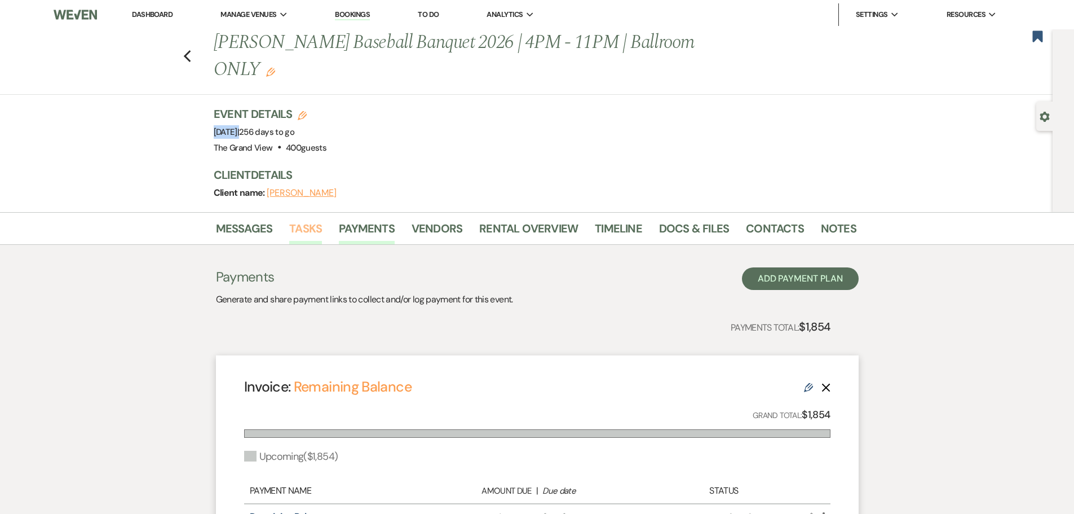
click at [309, 219] on link "Tasks" at bounding box center [305, 231] width 33 height 25
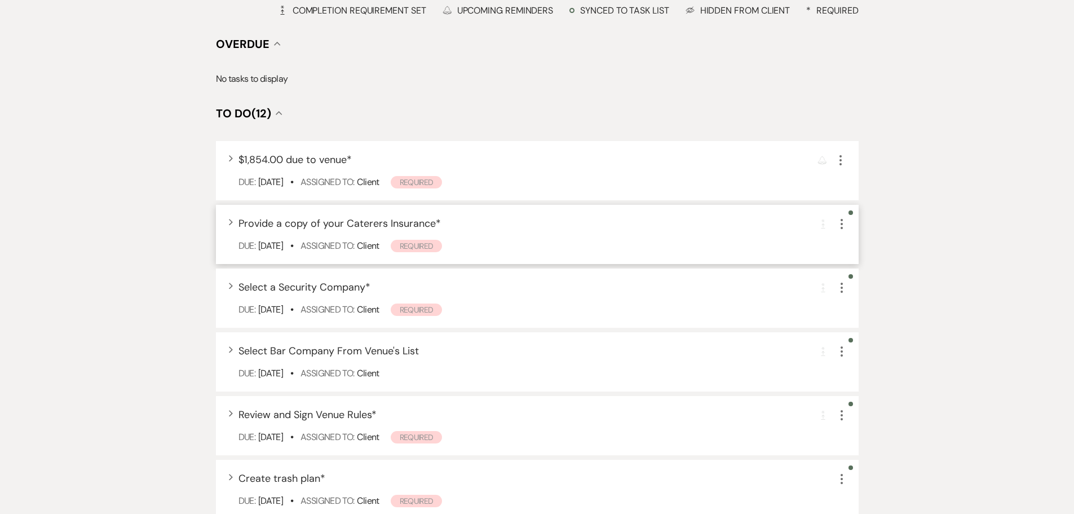
click at [480, 205] on div "Expand Provide a copy of your Caterers Insurance * Completion Requirement More …" at bounding box center [537, 234] width 643 height 59
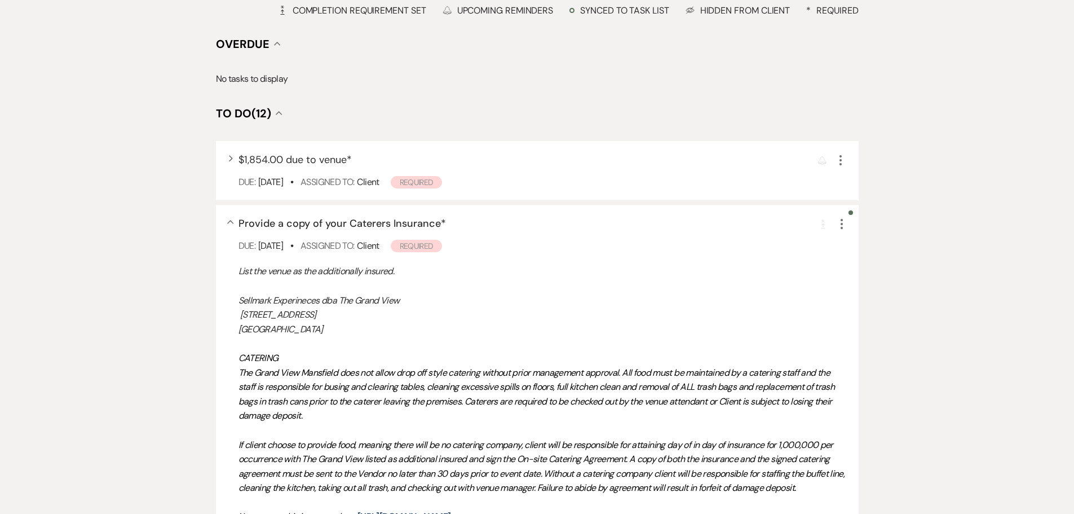
scroll to position [626, 0]
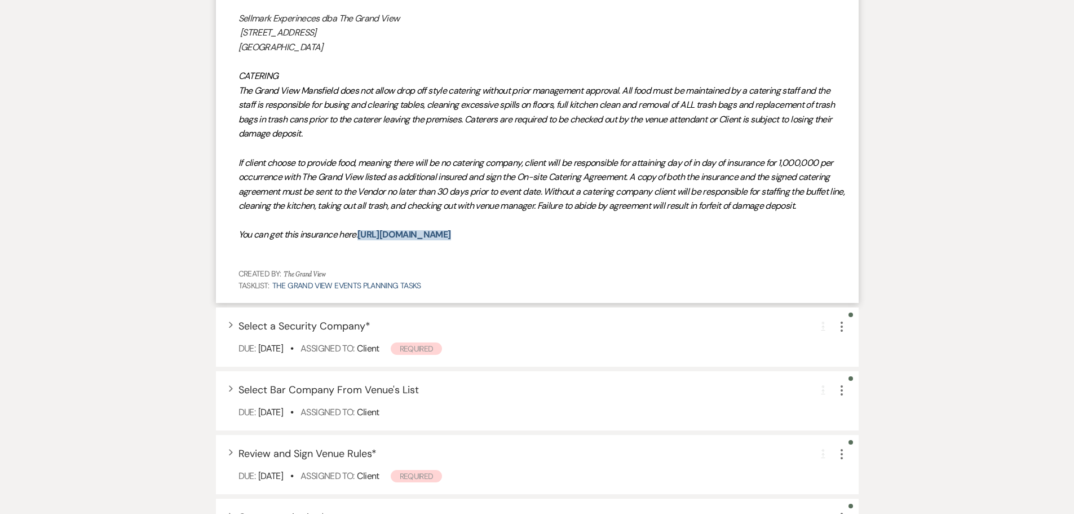
drag, startPoint x: 568, startPoint y: 208, endPoint x: 361, endPoint y: 207, distance: 206.3
click at [361, 227] on p "You can get this insurance here: [URL][DOMAIN_NAME]" at bounding box center [542, 234] width 609 height 15
copy link "[URL][DOMAIN_NAME]"
